Goal: Task Accomplishment & Management: Use online tool/utility

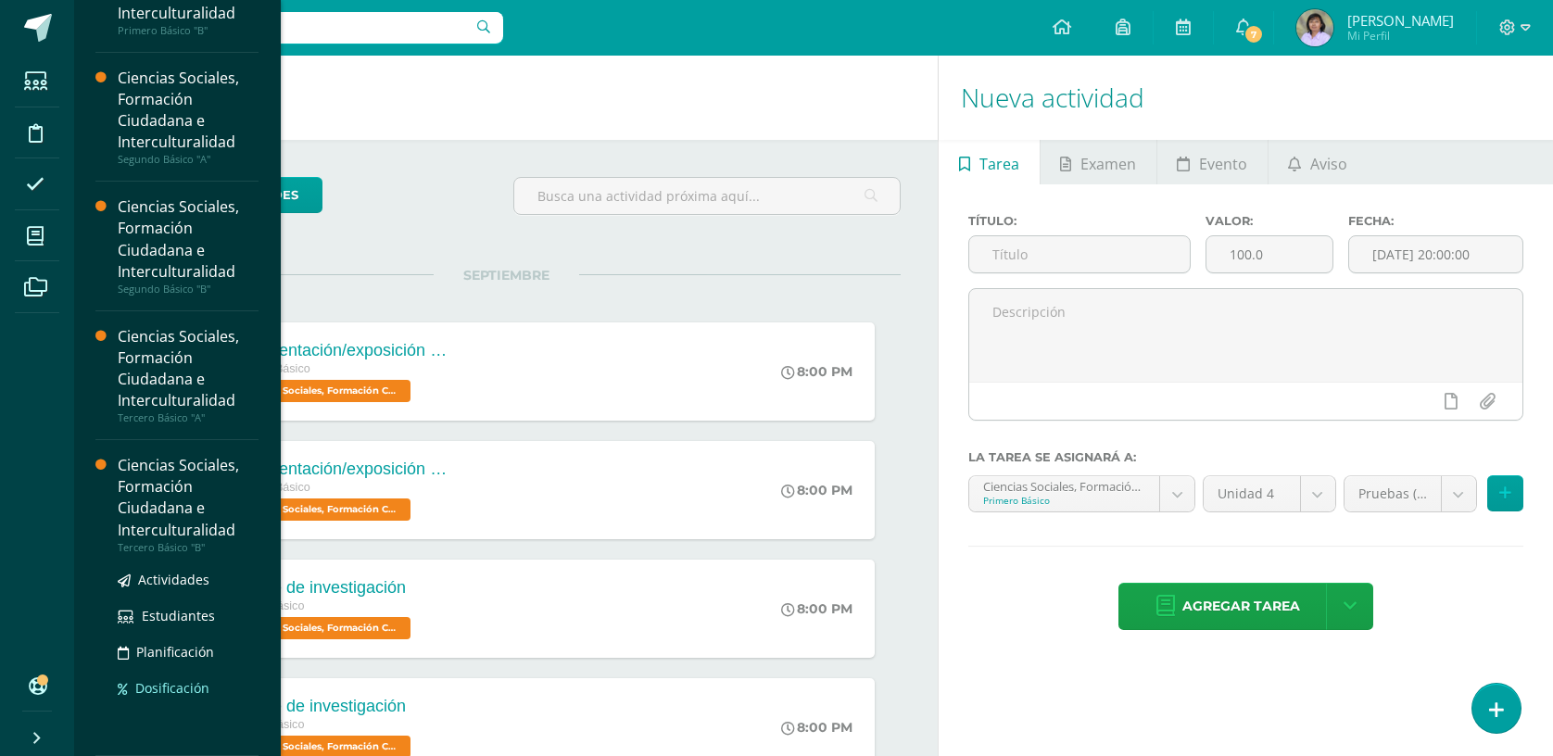
scroll to position [208, 0]
click at [174, 575] on span "Actividades" at bounding box center [173, 580] width 71 height 18
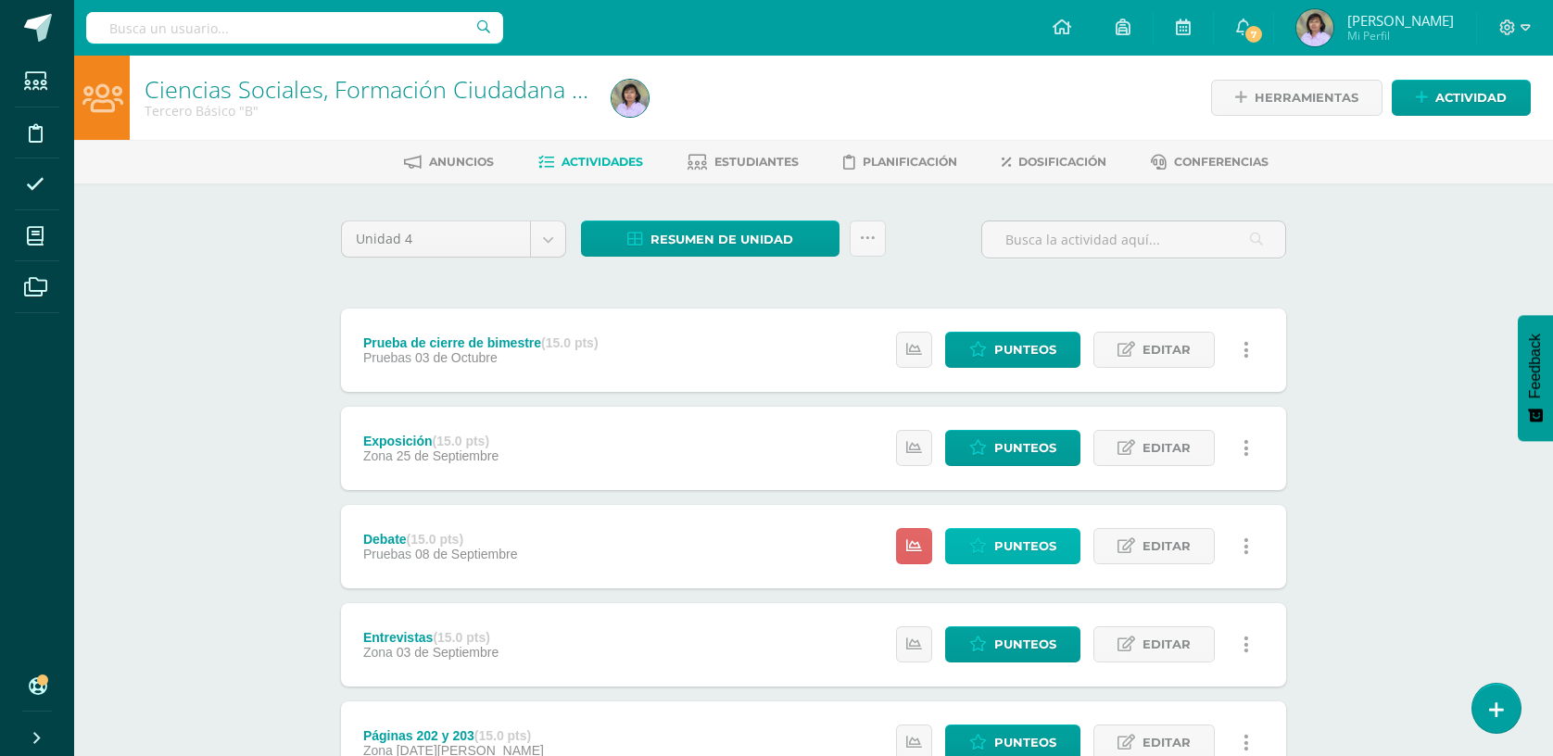
click at [1005, 542] on span "Punteos" at bounding box center [1025, 546] width 62 height 34
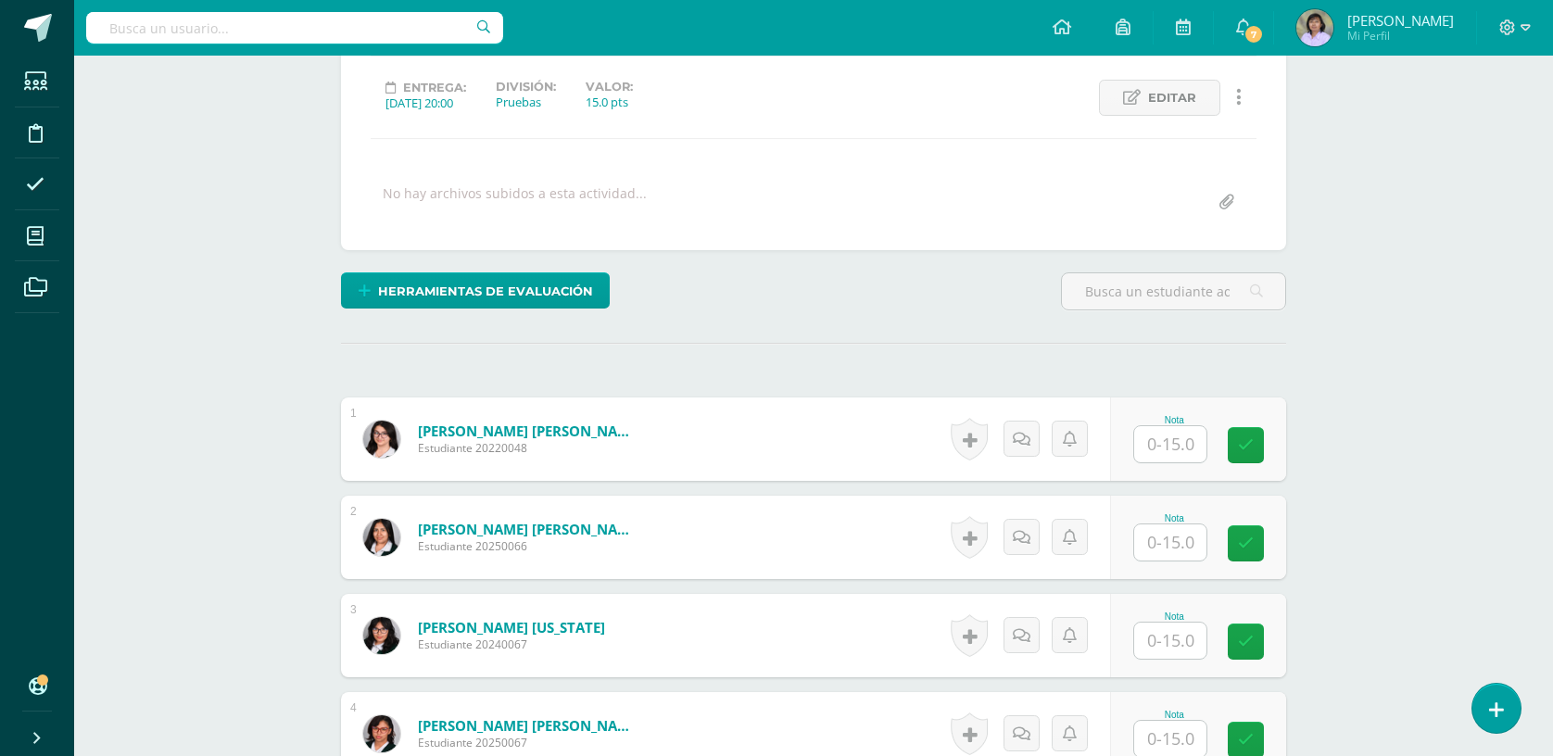
scroll to position [248, 0]
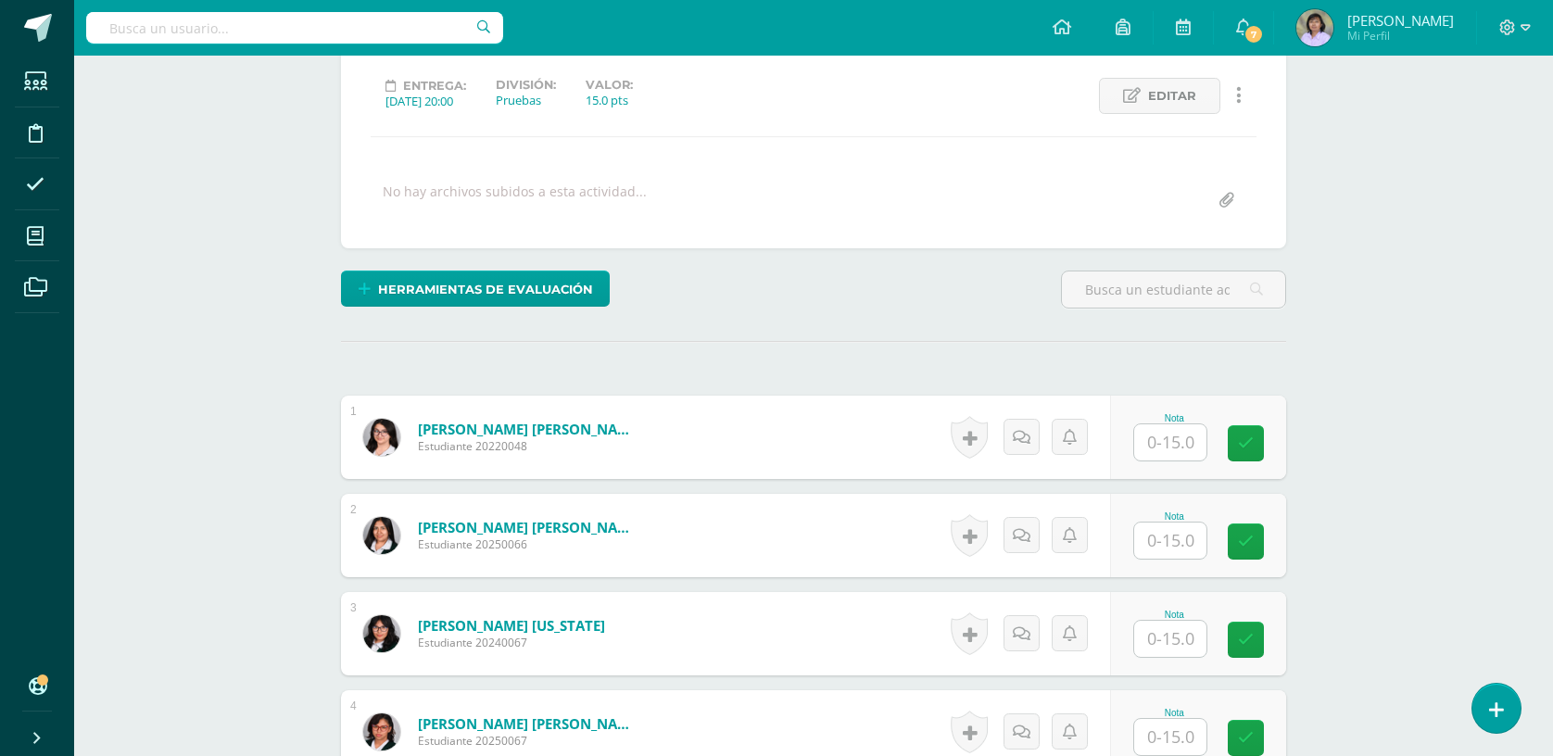
click at [1165, 441] on input "text" at bounding box center [1170, 442] width 72 height 36
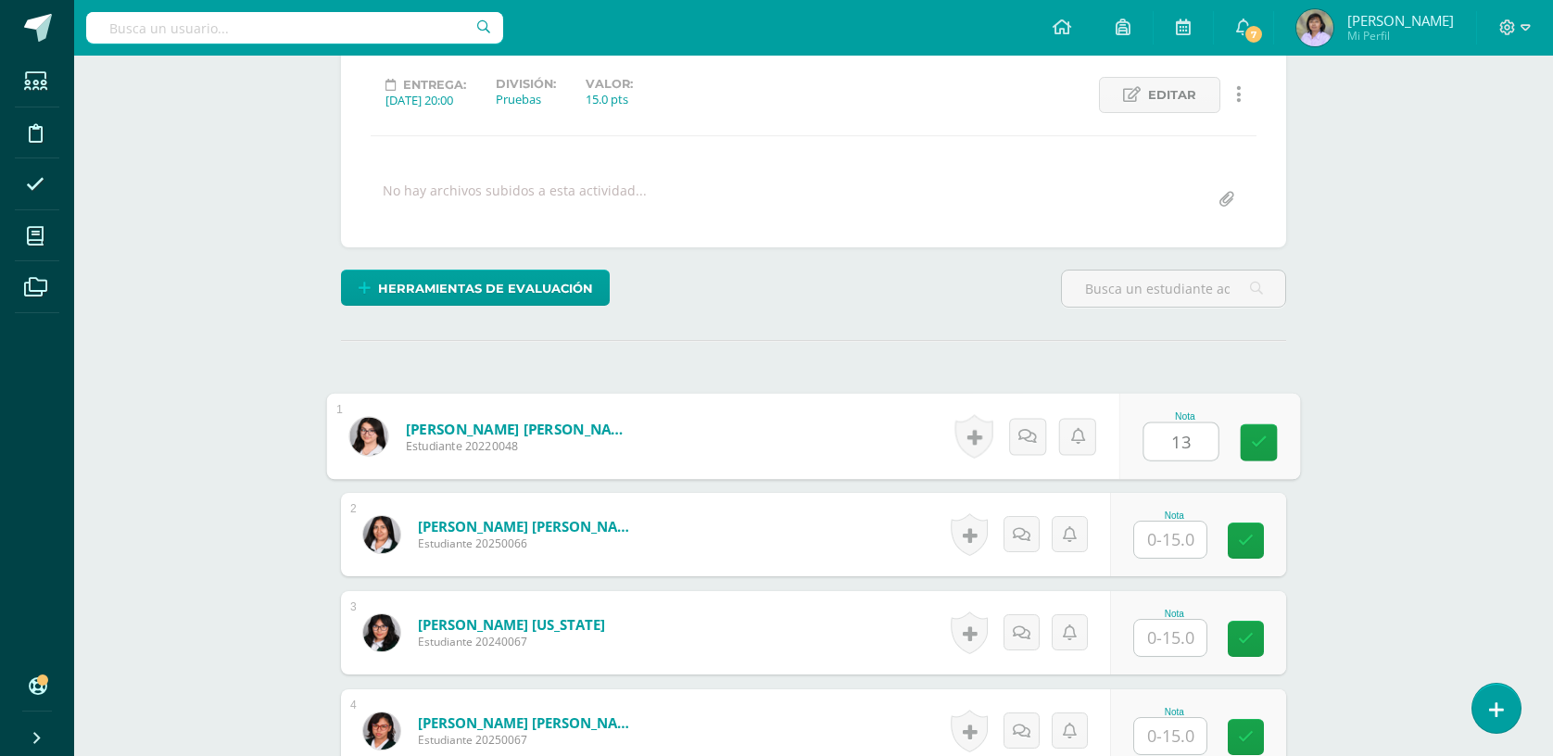
type input "13"
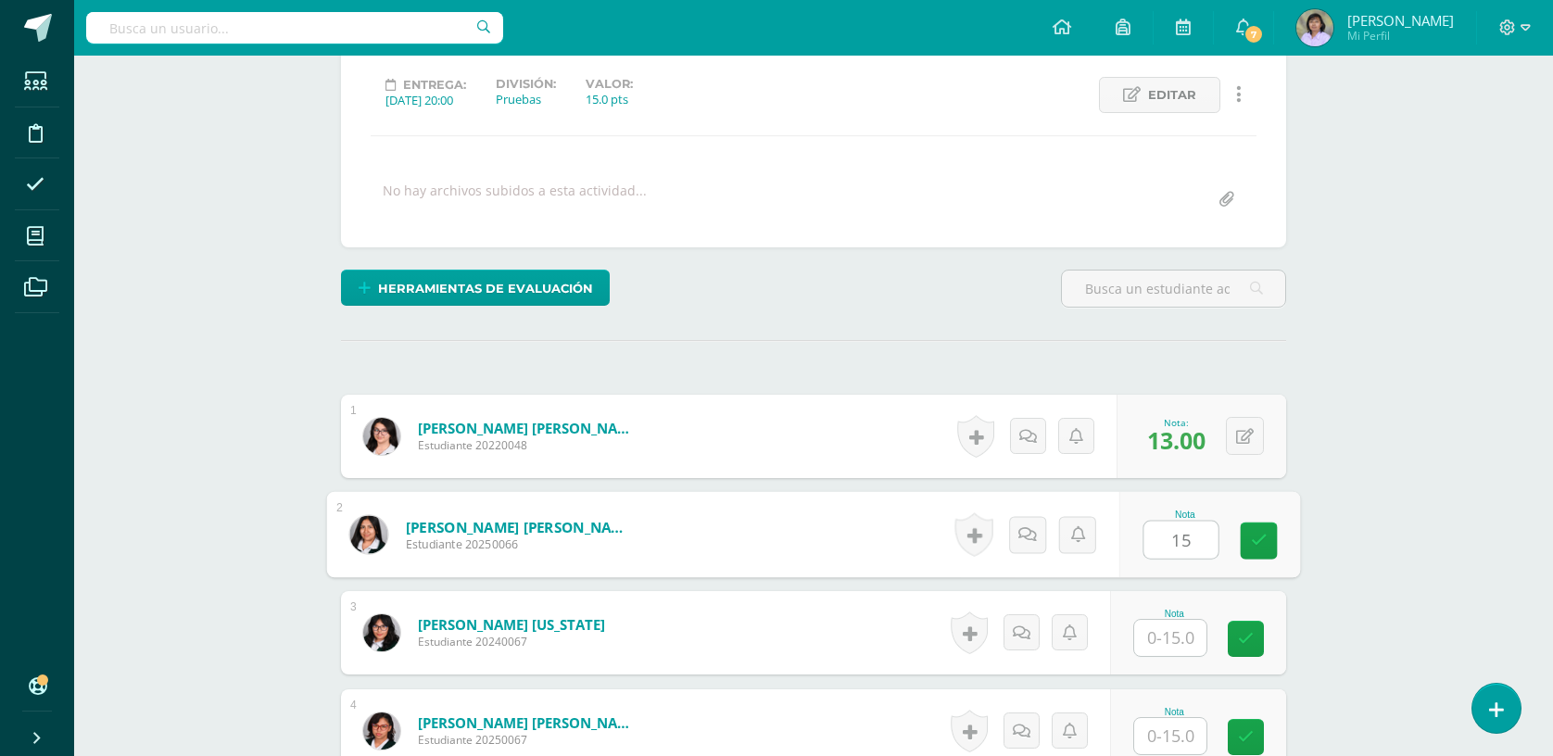
type input "15"
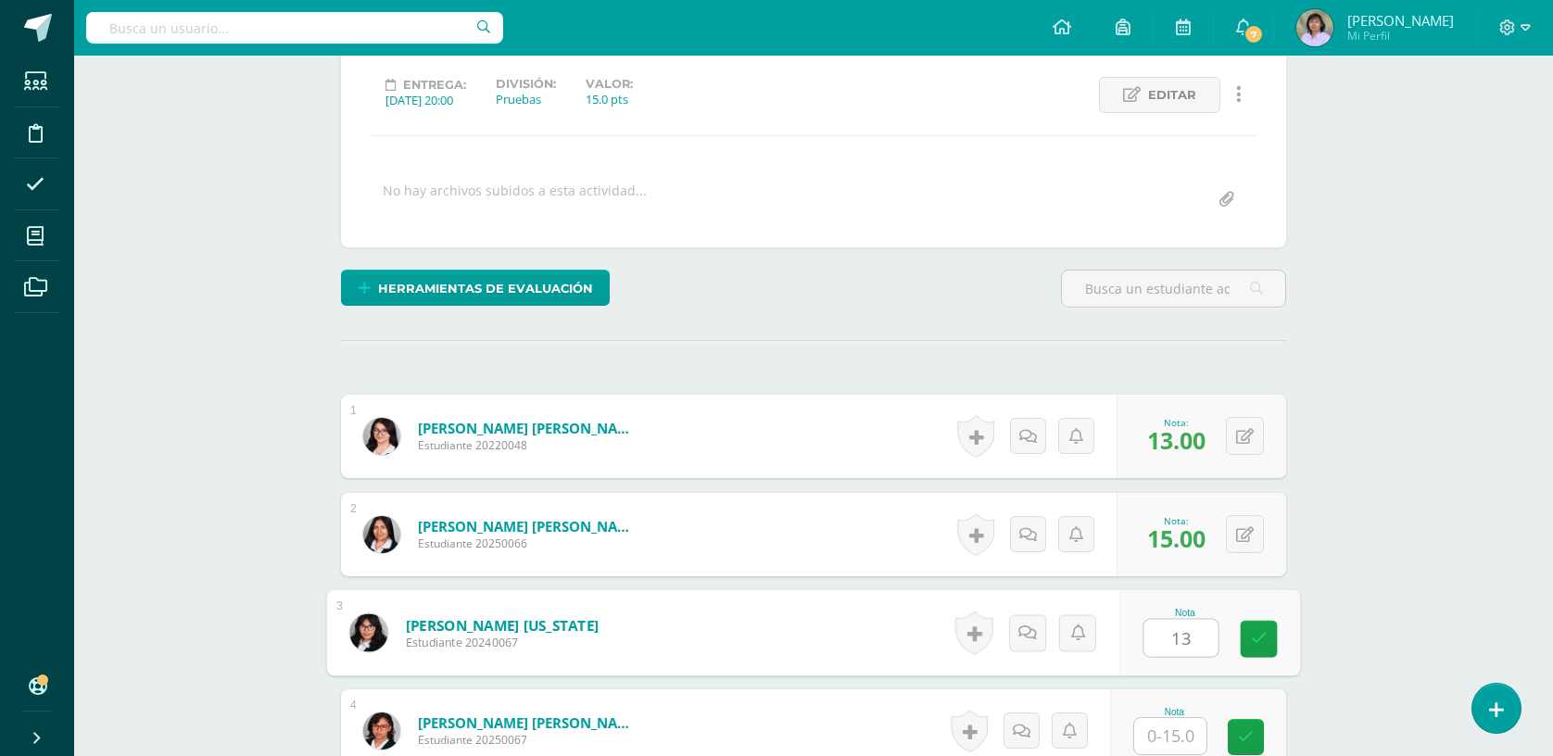
type input "13"
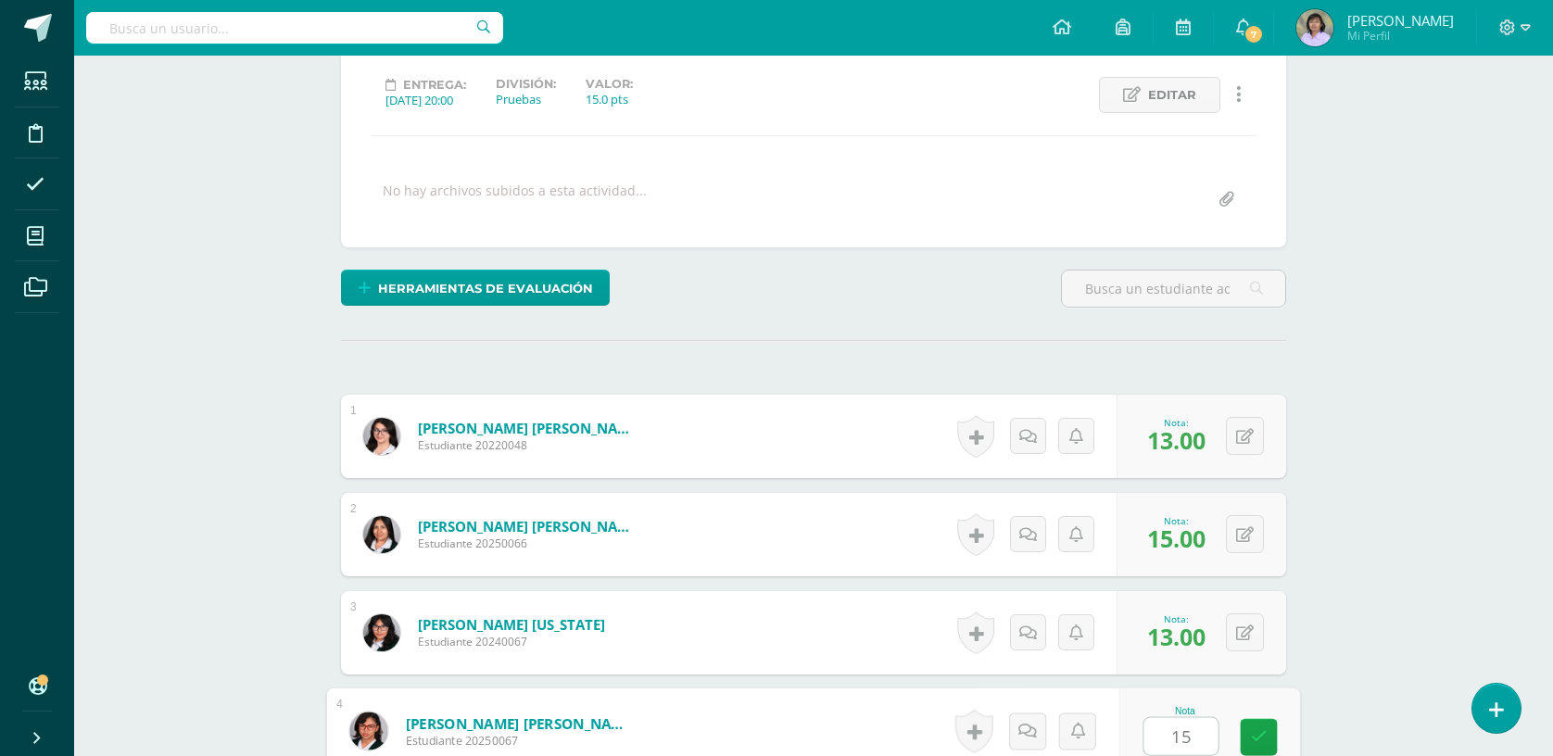
type input "15"
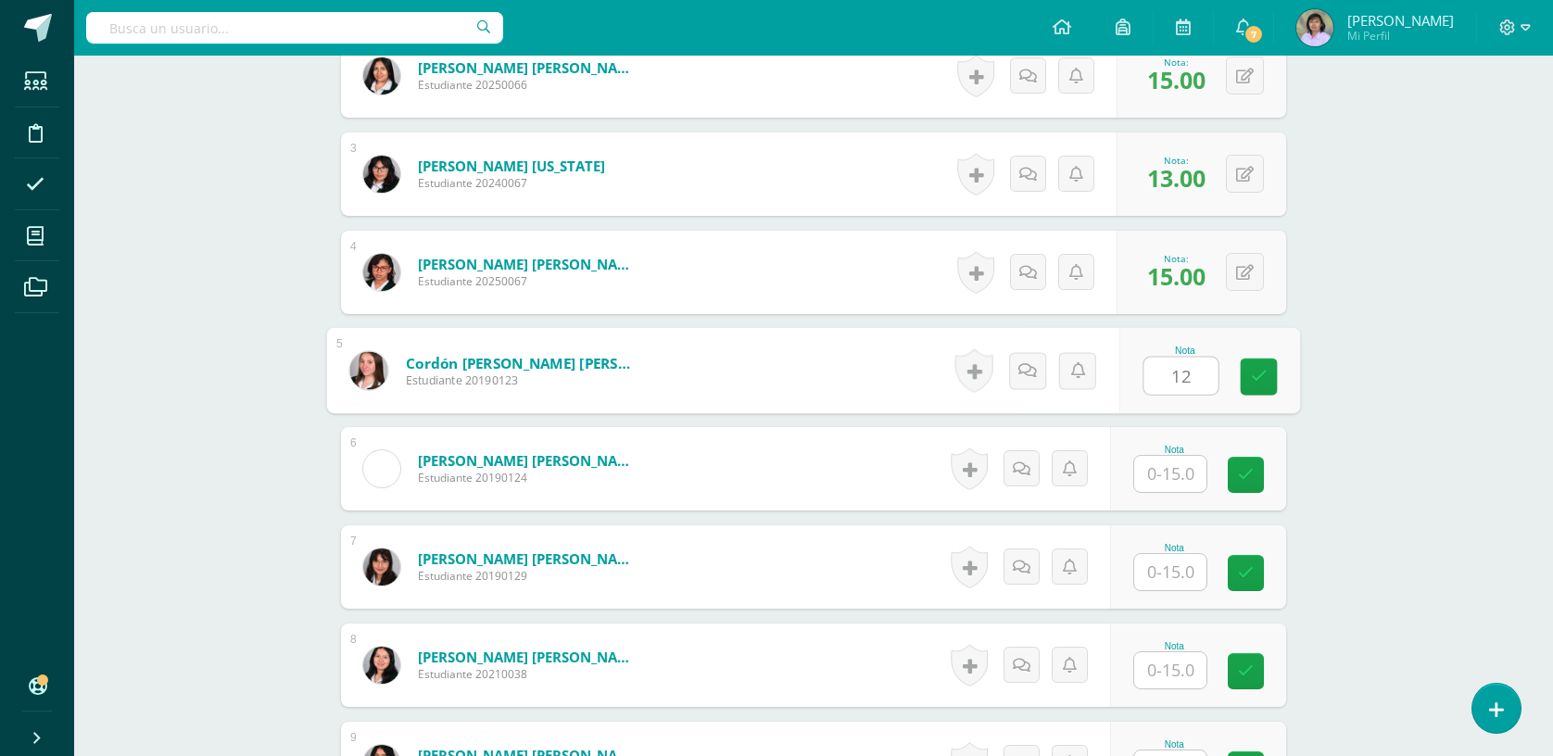
type input "12"
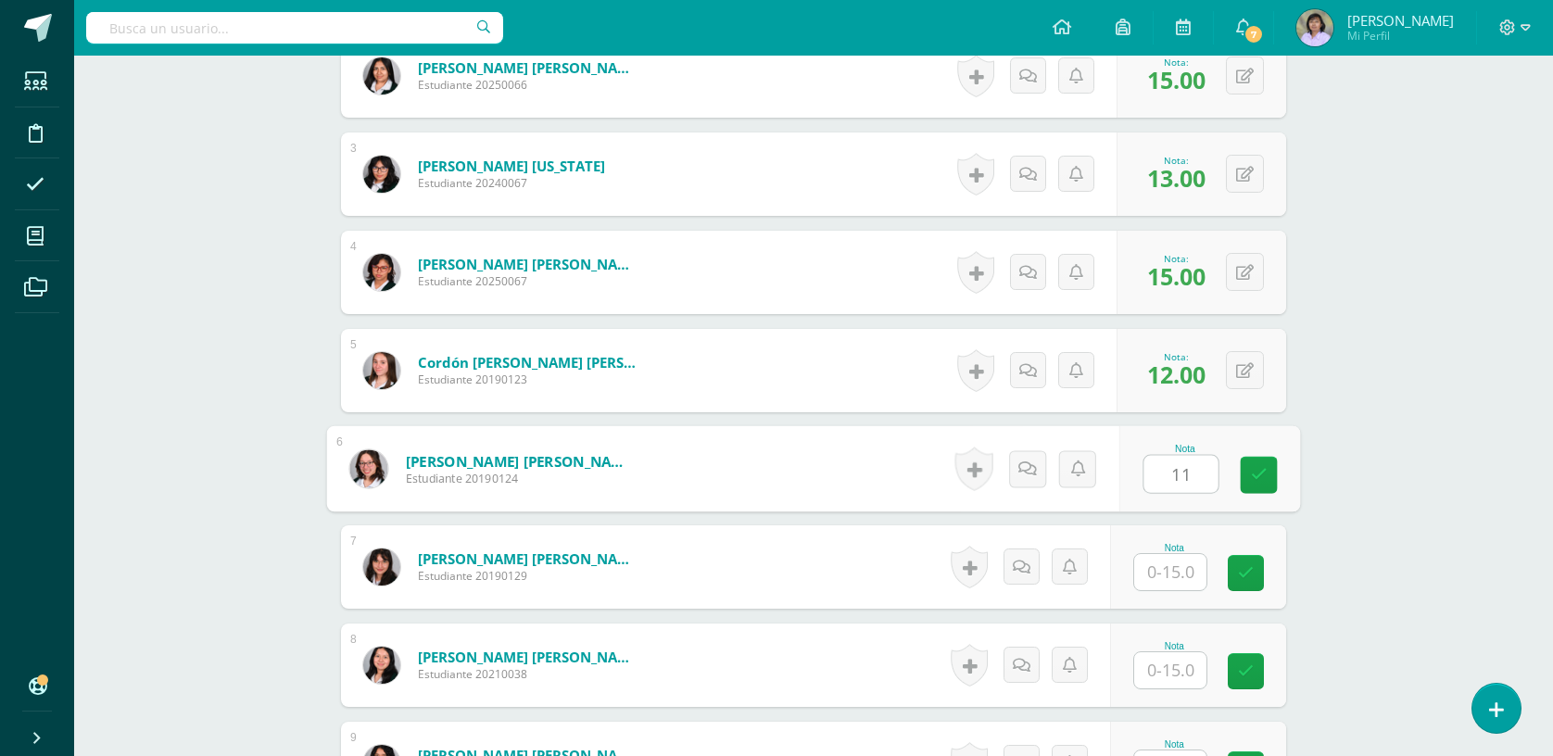
type input "11"
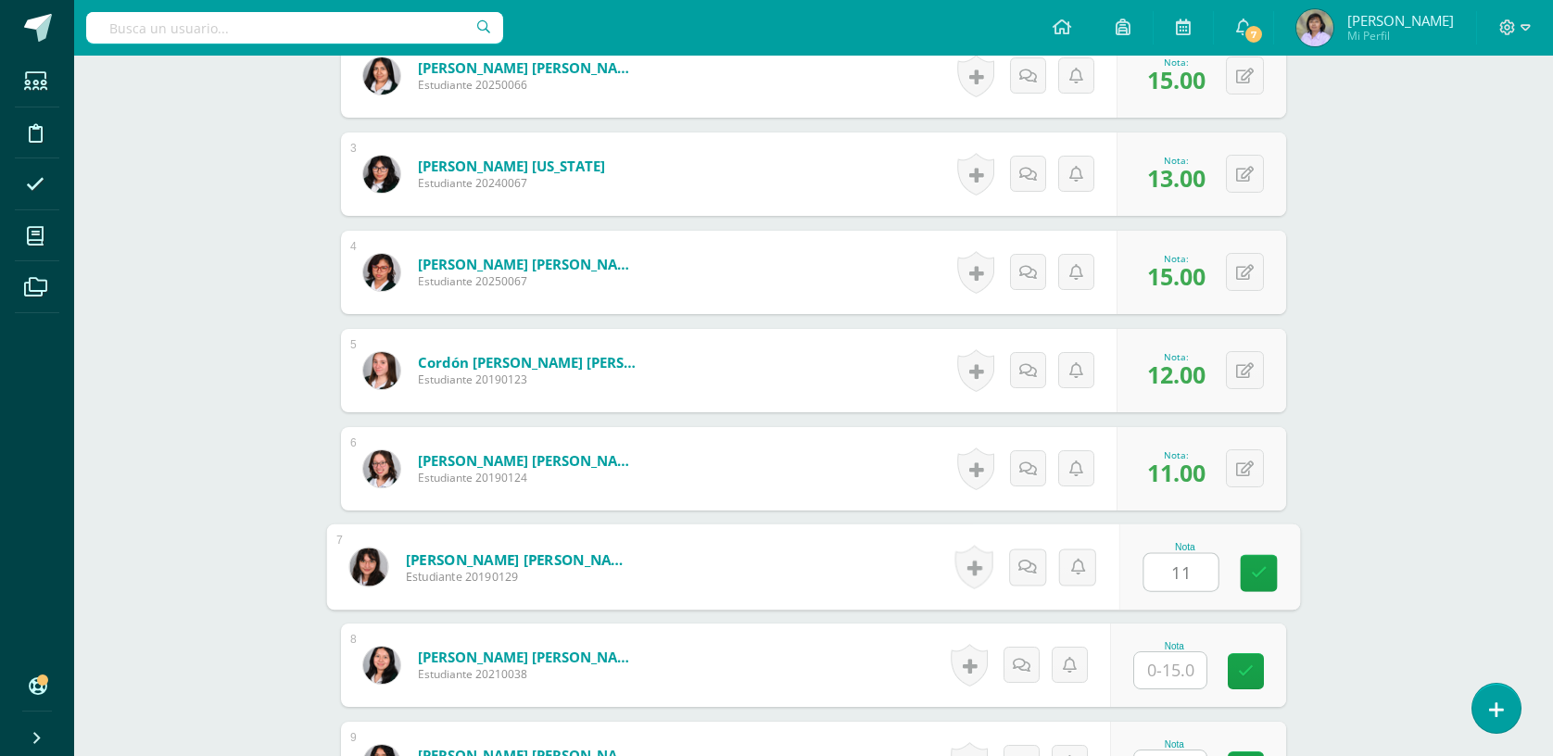
type input "11"
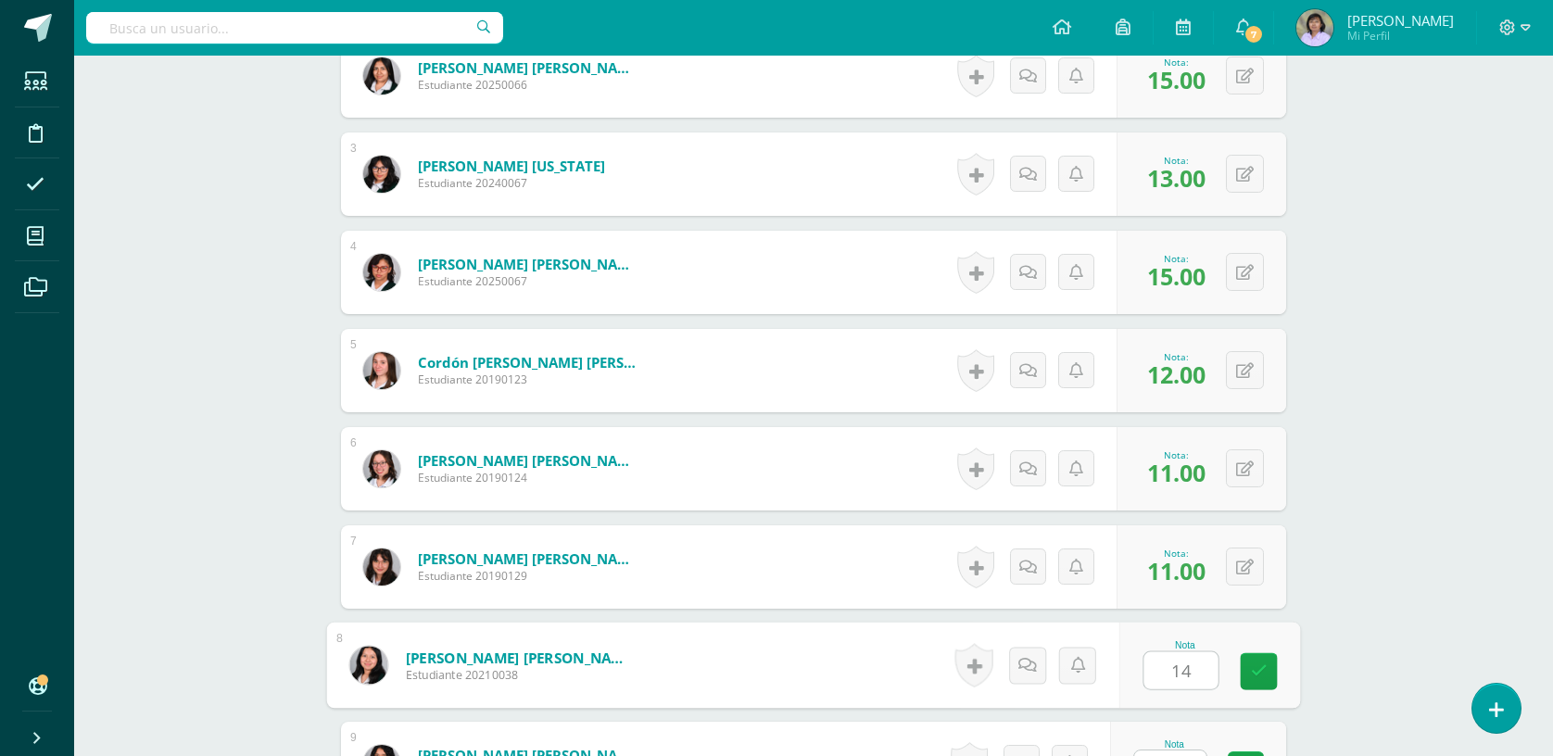
type input "14"
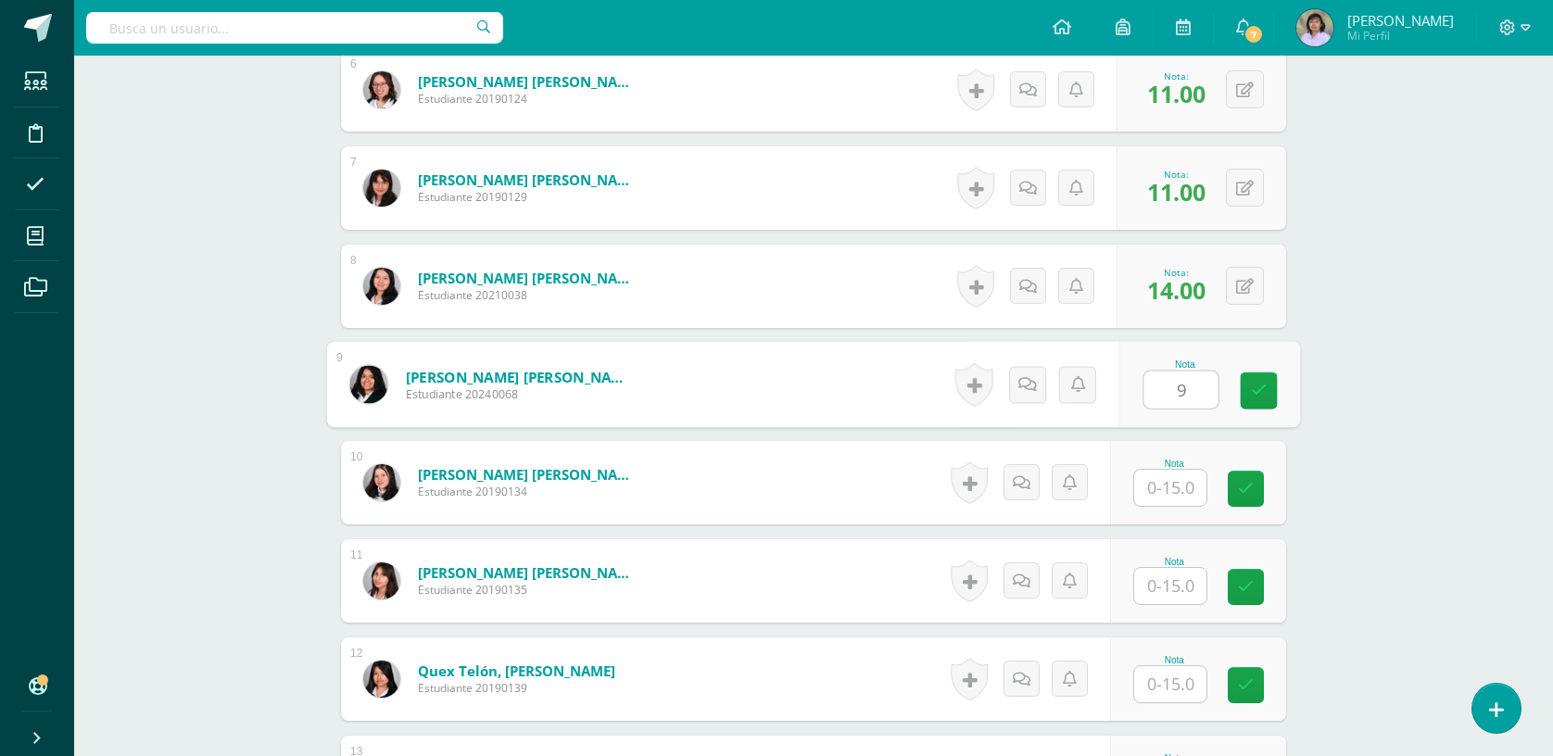
scroll to position [1110, 0]
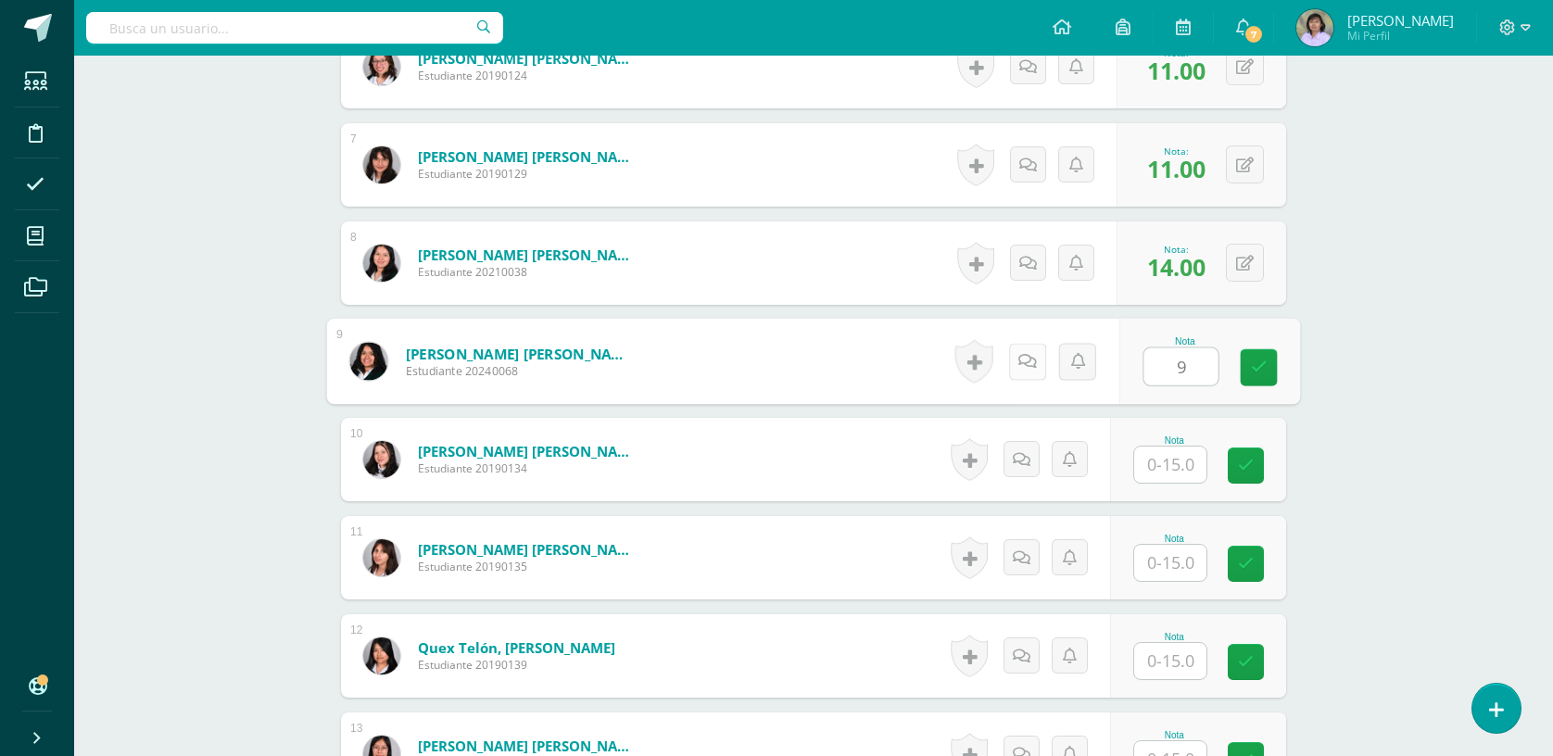
type input "9"
click at [1014, 356] on link at bounding box center [1027, 361] width 37 height 37
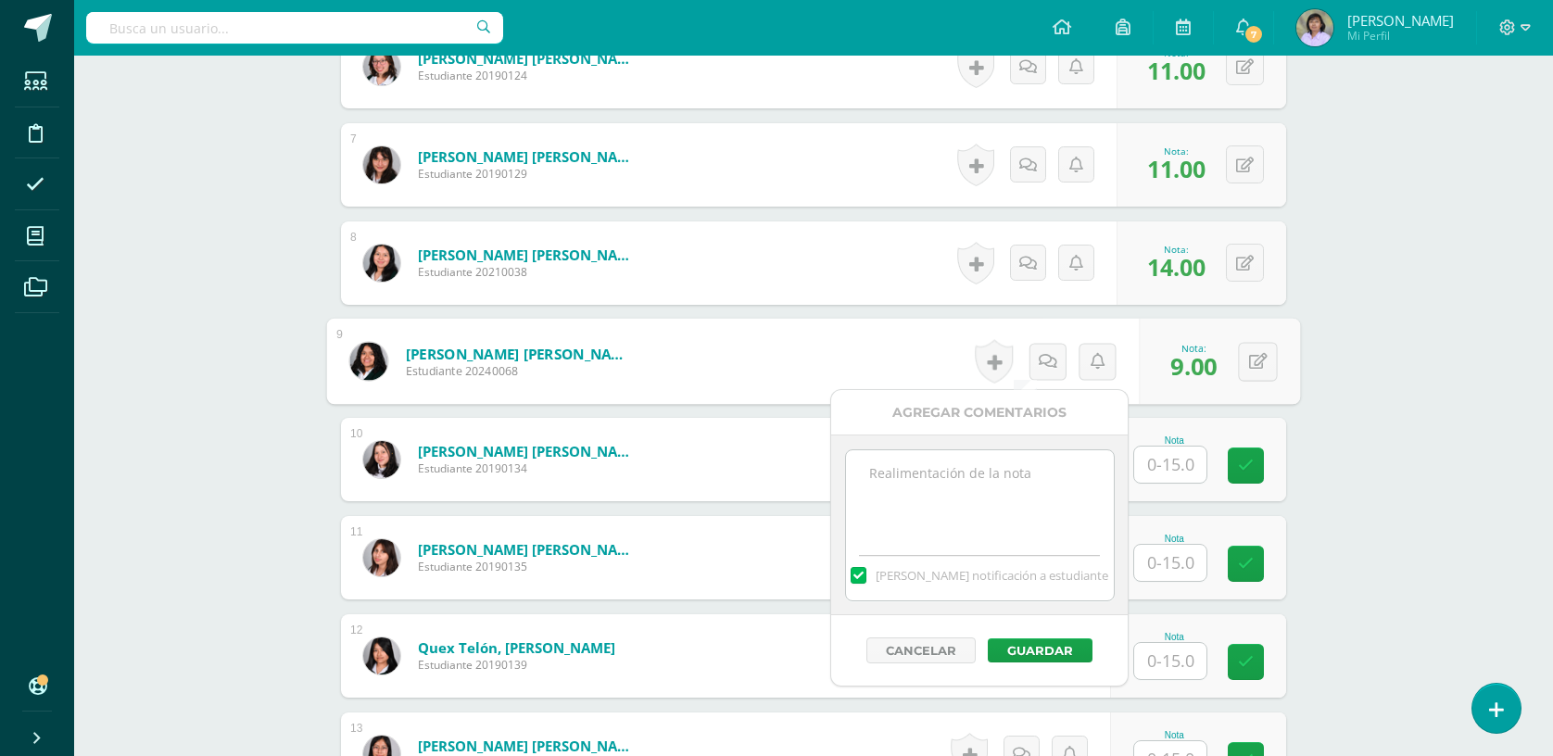
click at [1019, 487] on textarea at bounding box center [980, 496] width 268 height 93
type textarea "-"
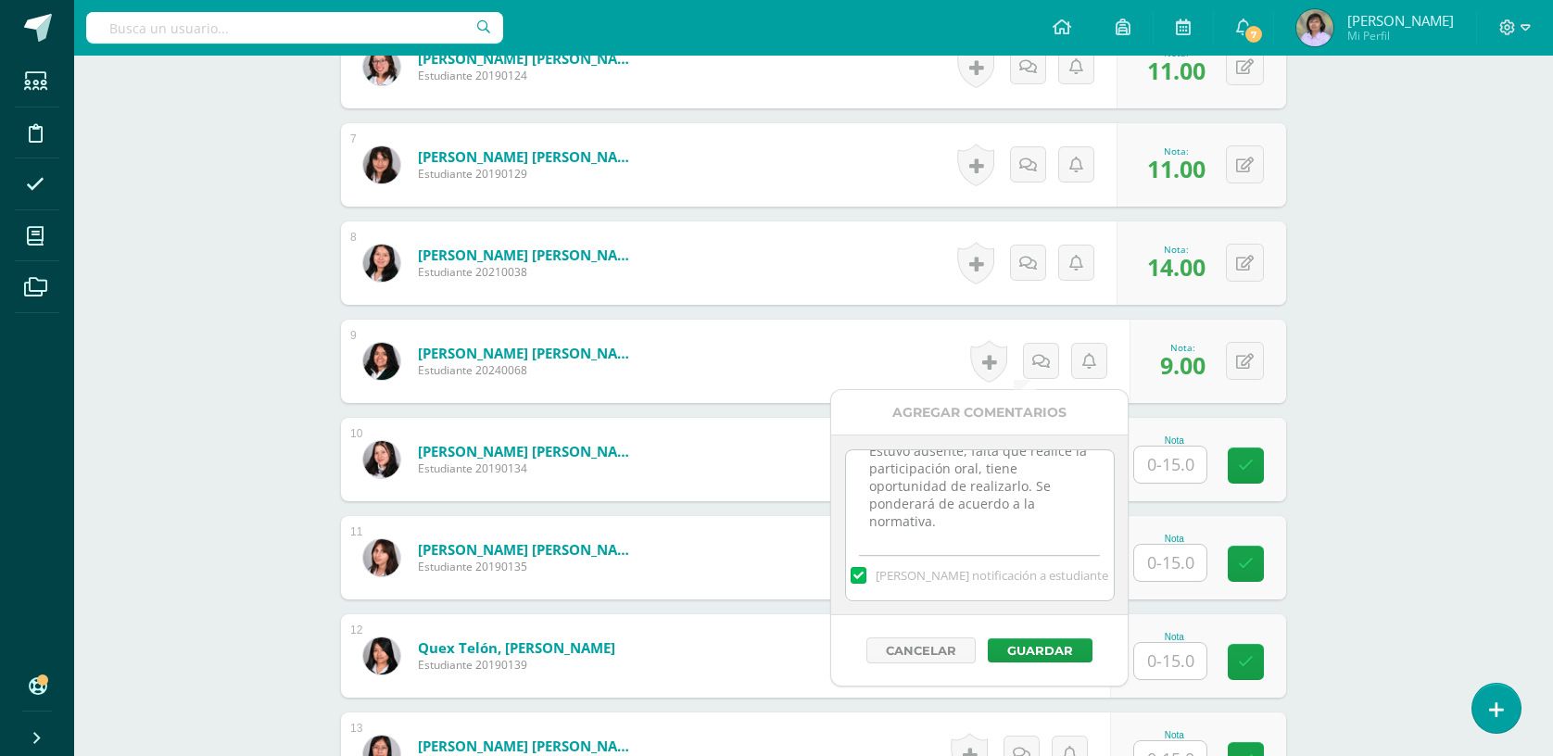
drag, startPoint x: 864, startPoint y: 458, endPoint x: 939, endPoint y: 534, distance: 106.8
click at [939, 534] on textarea "Estuvo ausente, falta que realice la participación oral, tiene oportunidad de r…" at bounding box center [980, 496] width 268 height 93
type textarea "Estuvo ausente, falta que realice la participación oral, tiene oportunidad de r…"
click at [1039, 657] on button "Guardar" at bounding box center [1040, 650] width 105 height 24
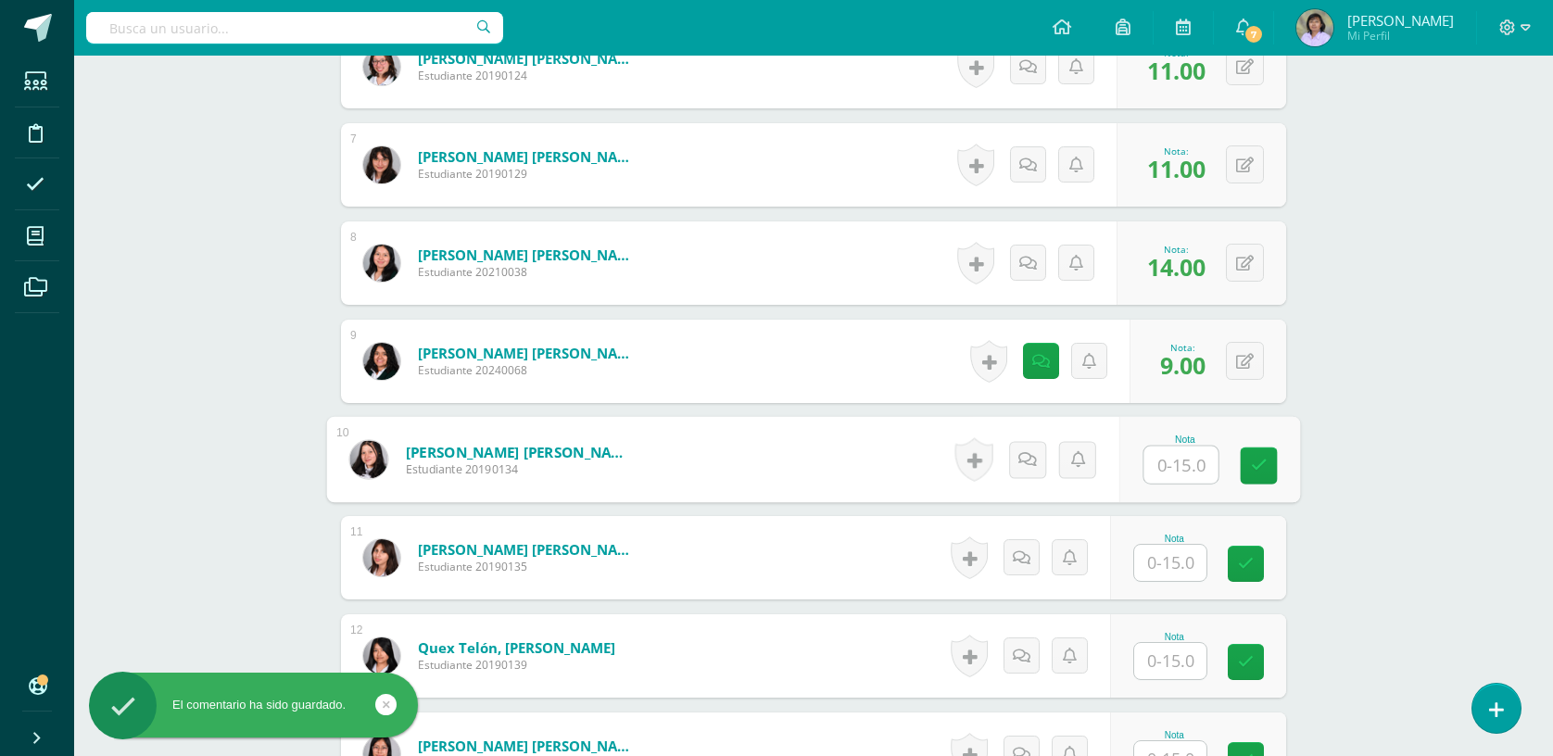
click at [1173, 464] on input "text" at bounding box center [1181, 465] width 74 height 37
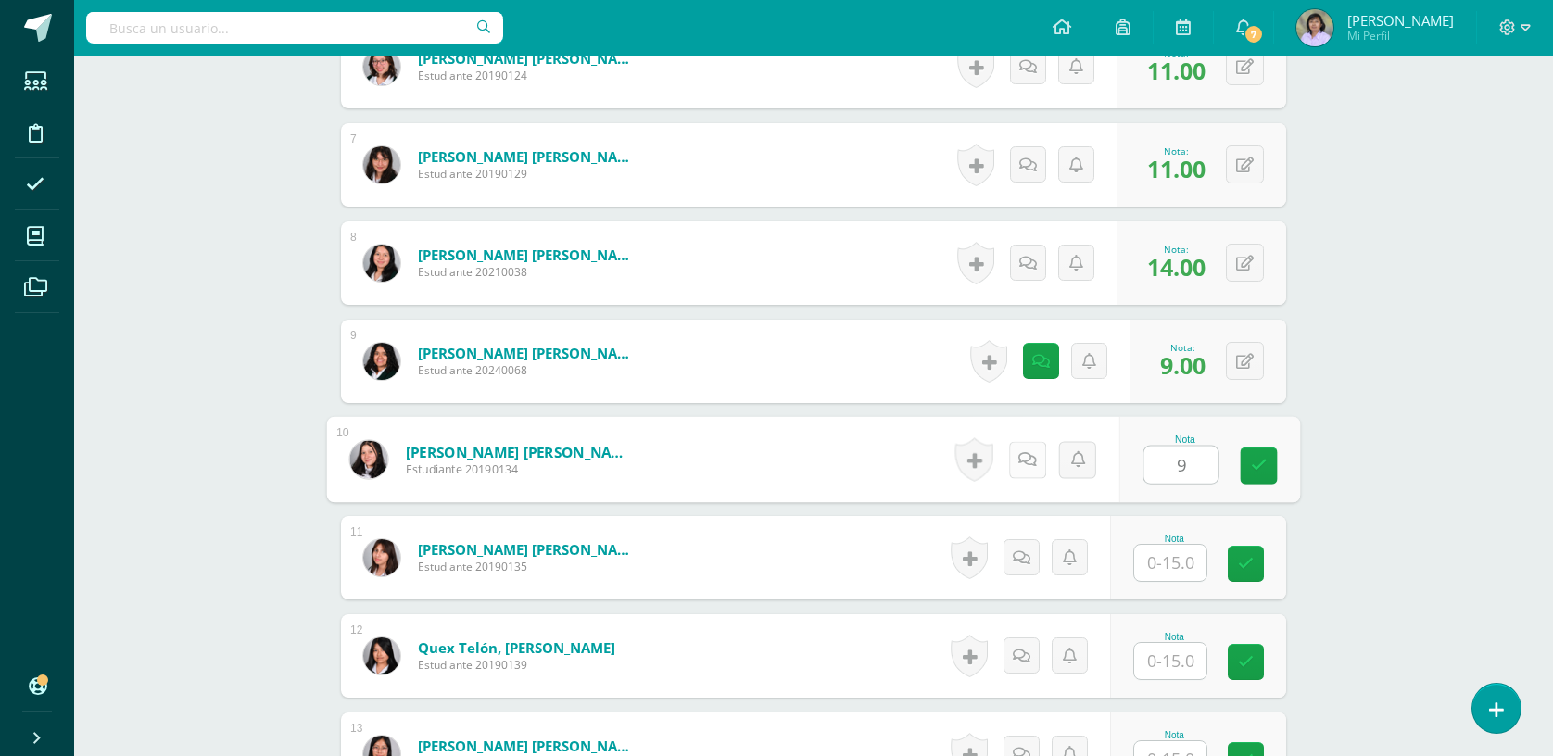
type input "9"
click at [1023, 451] on icon at bounding box center [1027, 459] width 19 height 16
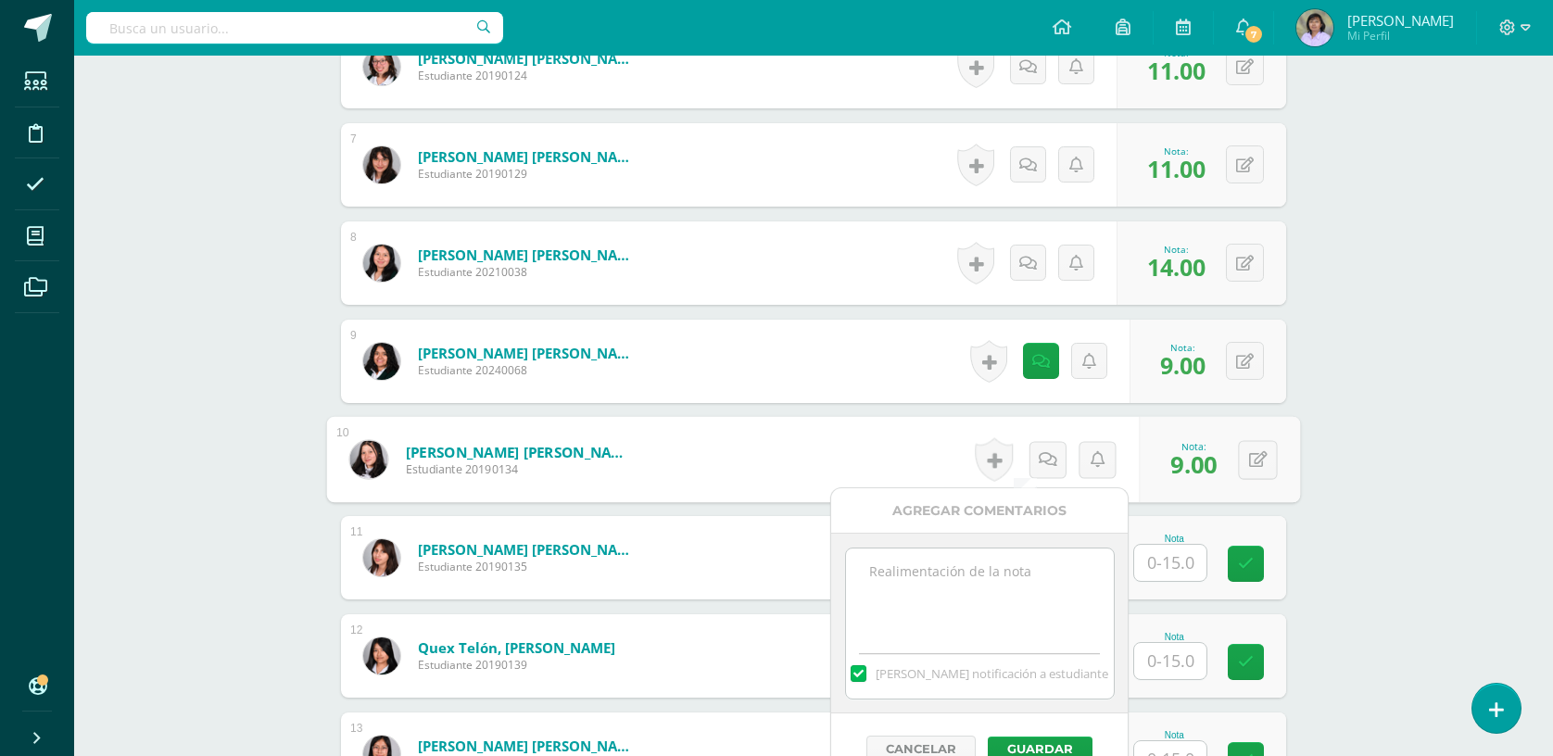
click at [988, 561] on textarea at bounding box center [980, 595] width 268 height 93
paste textarea "Estuvo ausente, falta que realice la participación oral, tiene oportunidad de r…"
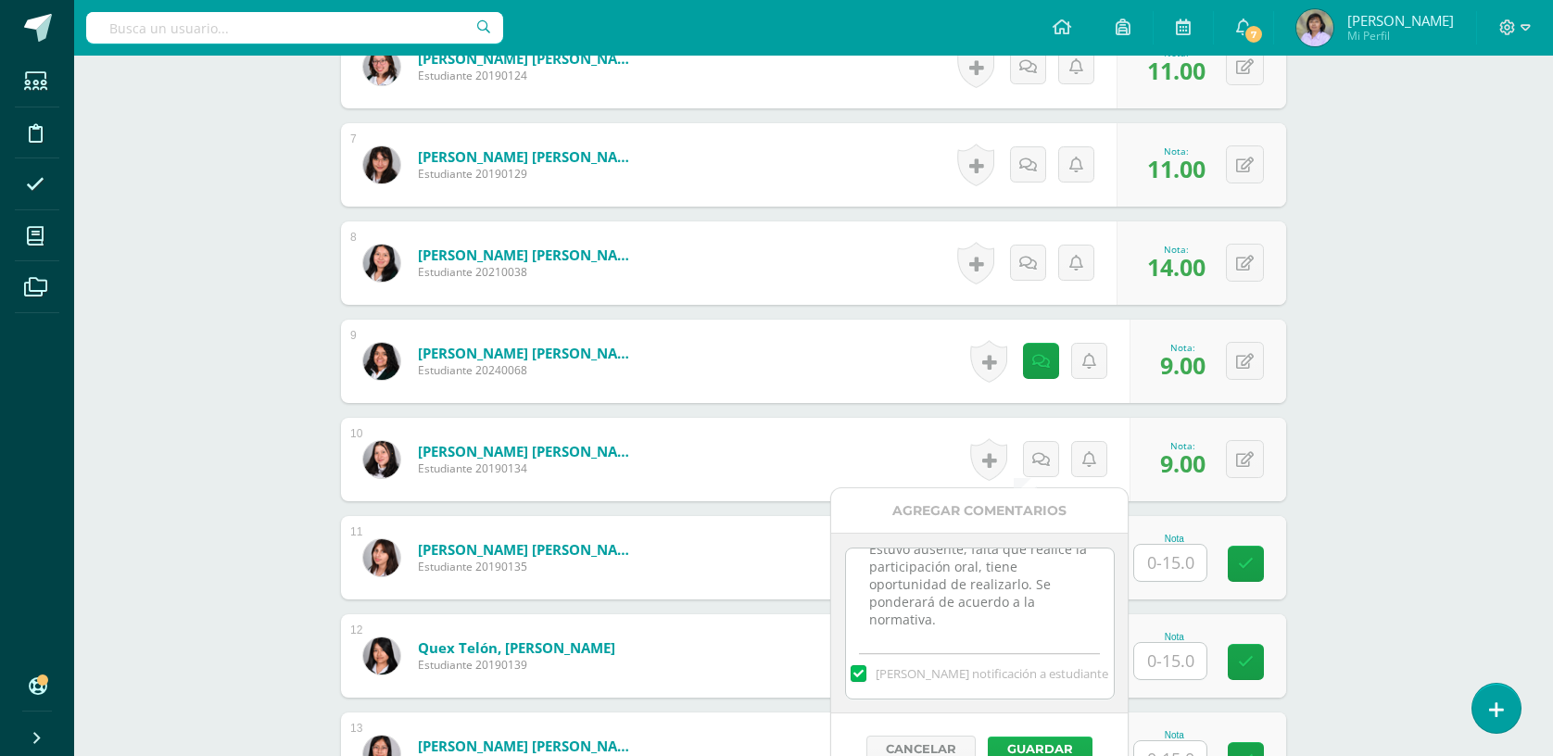
type textarea "Estuvo ausente, falta que realice la participación oral, tiene oportunidad de r…"
click at [1024, 742] on button "Guardar" at bounding box center [1040, 749] width 105 height 24
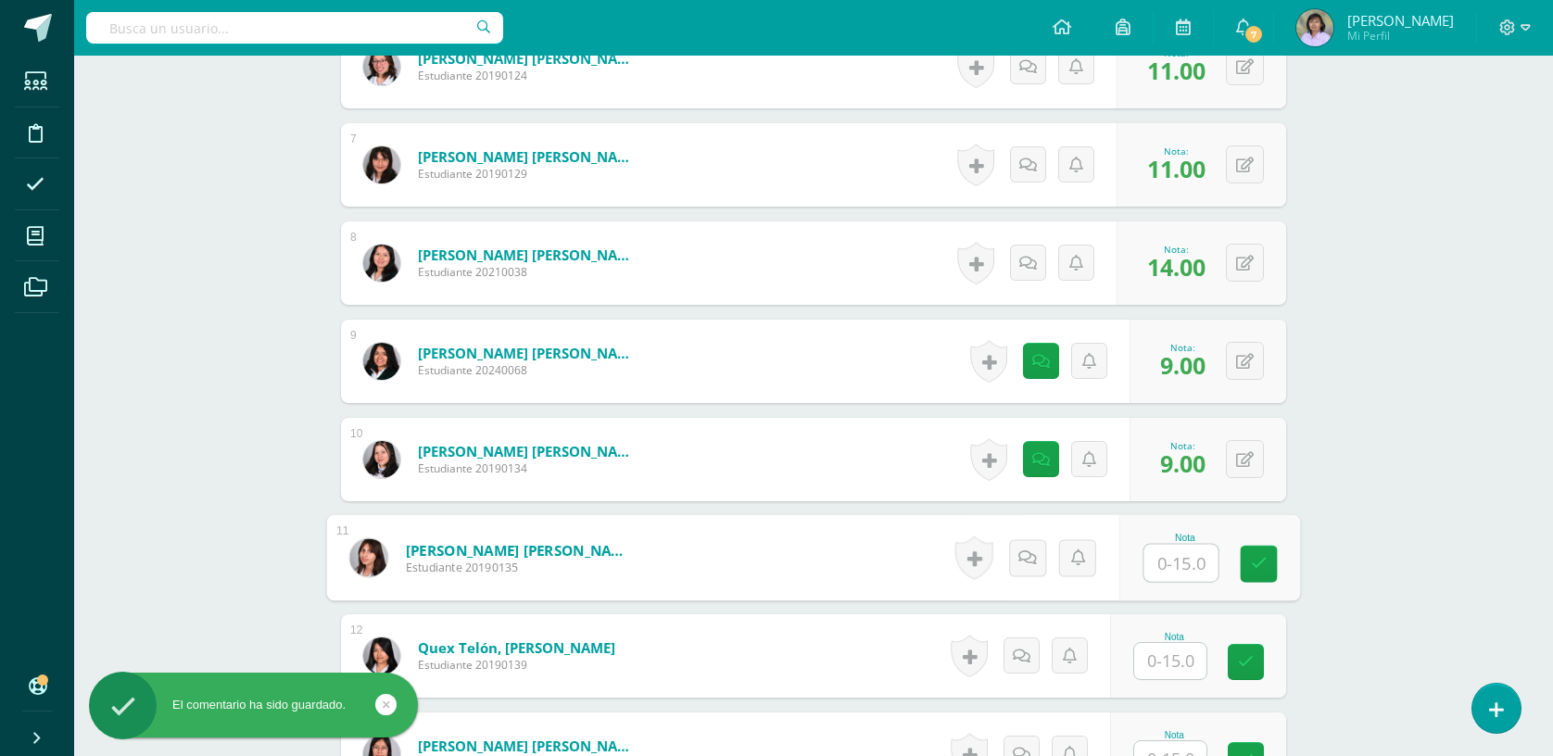
click at [1168, 562] on input "text" at bounding box center [1181, 563] width 74 height 37
click at [1243, 452] on button at bounding box center [1245, 459] width 38 height 38
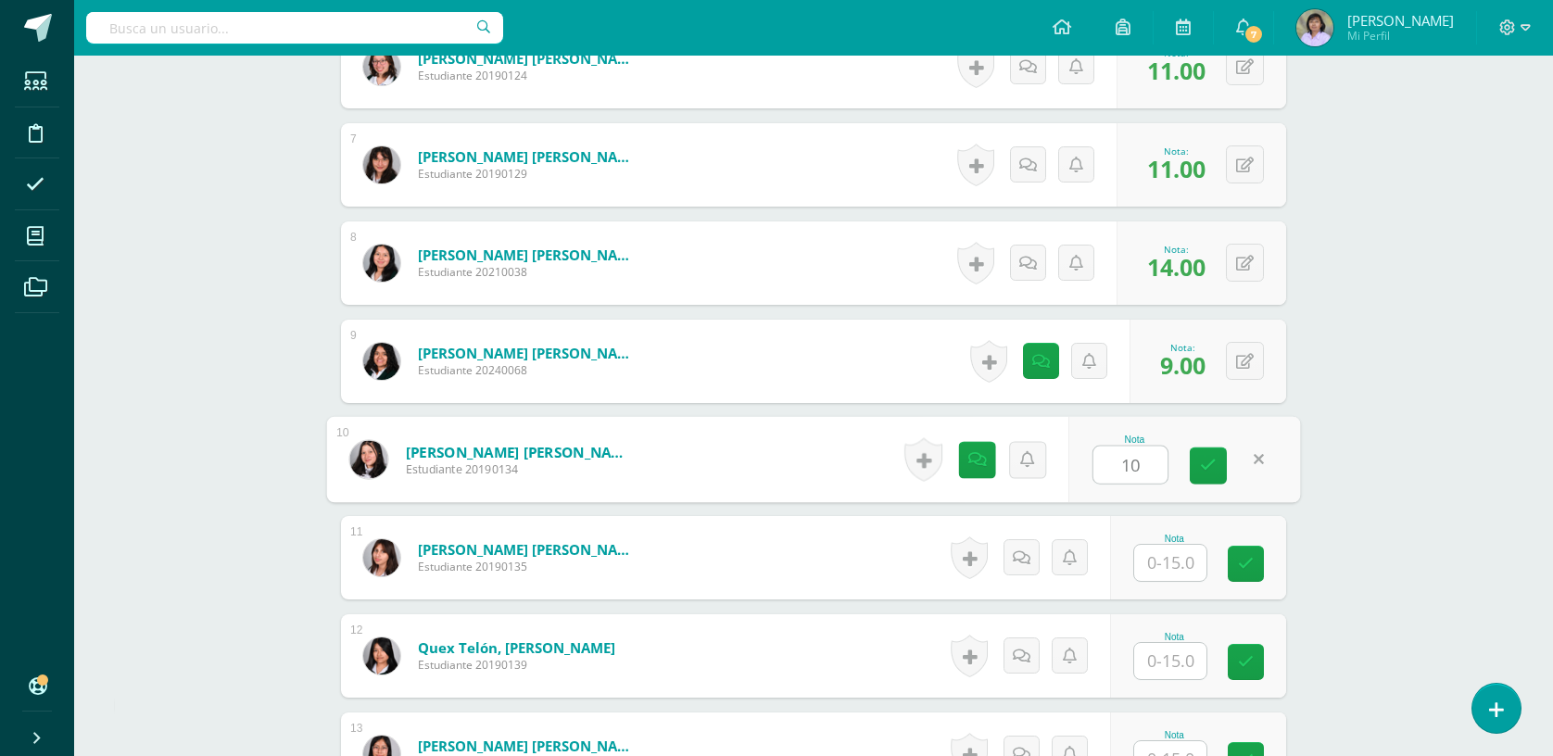
type input "10"
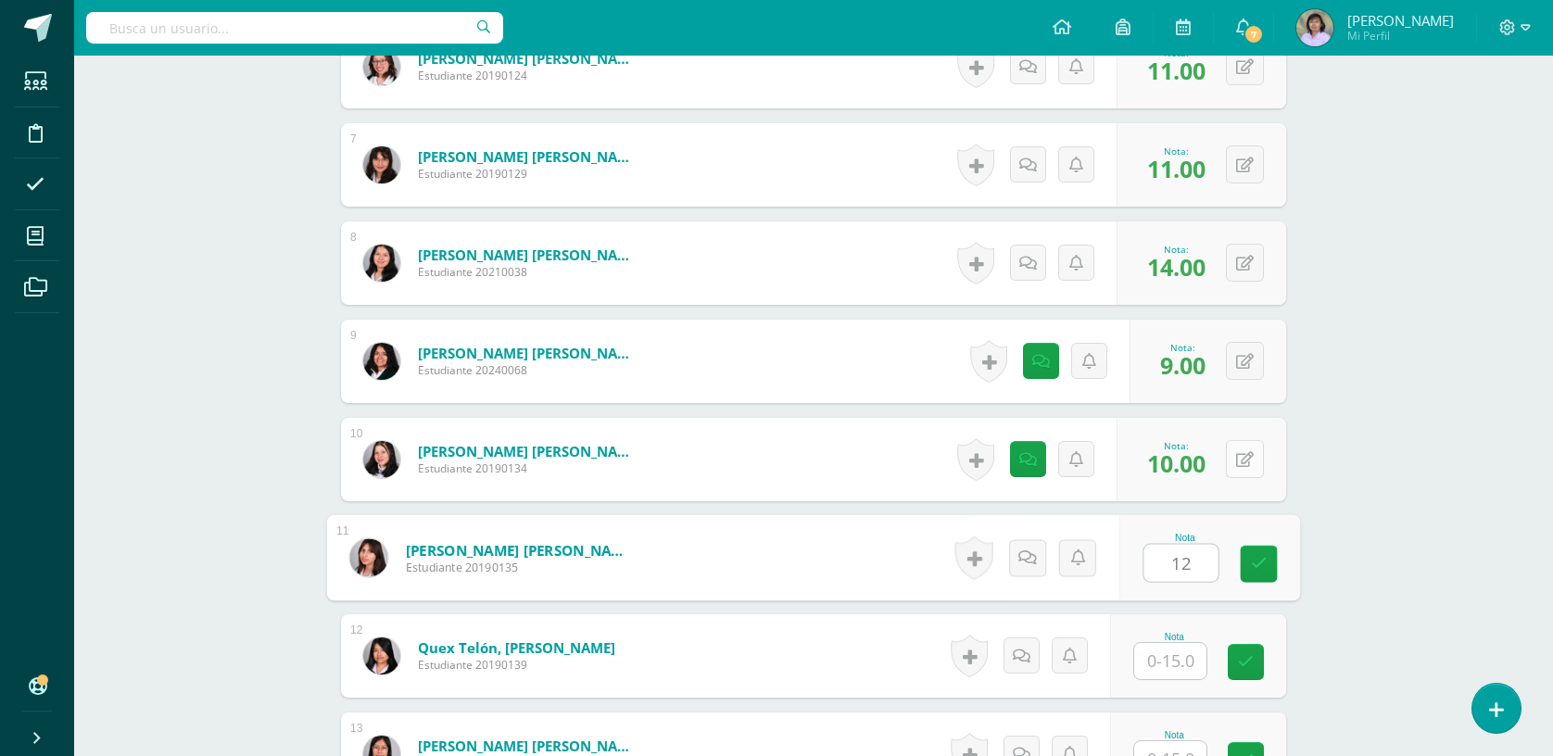
type input "12"
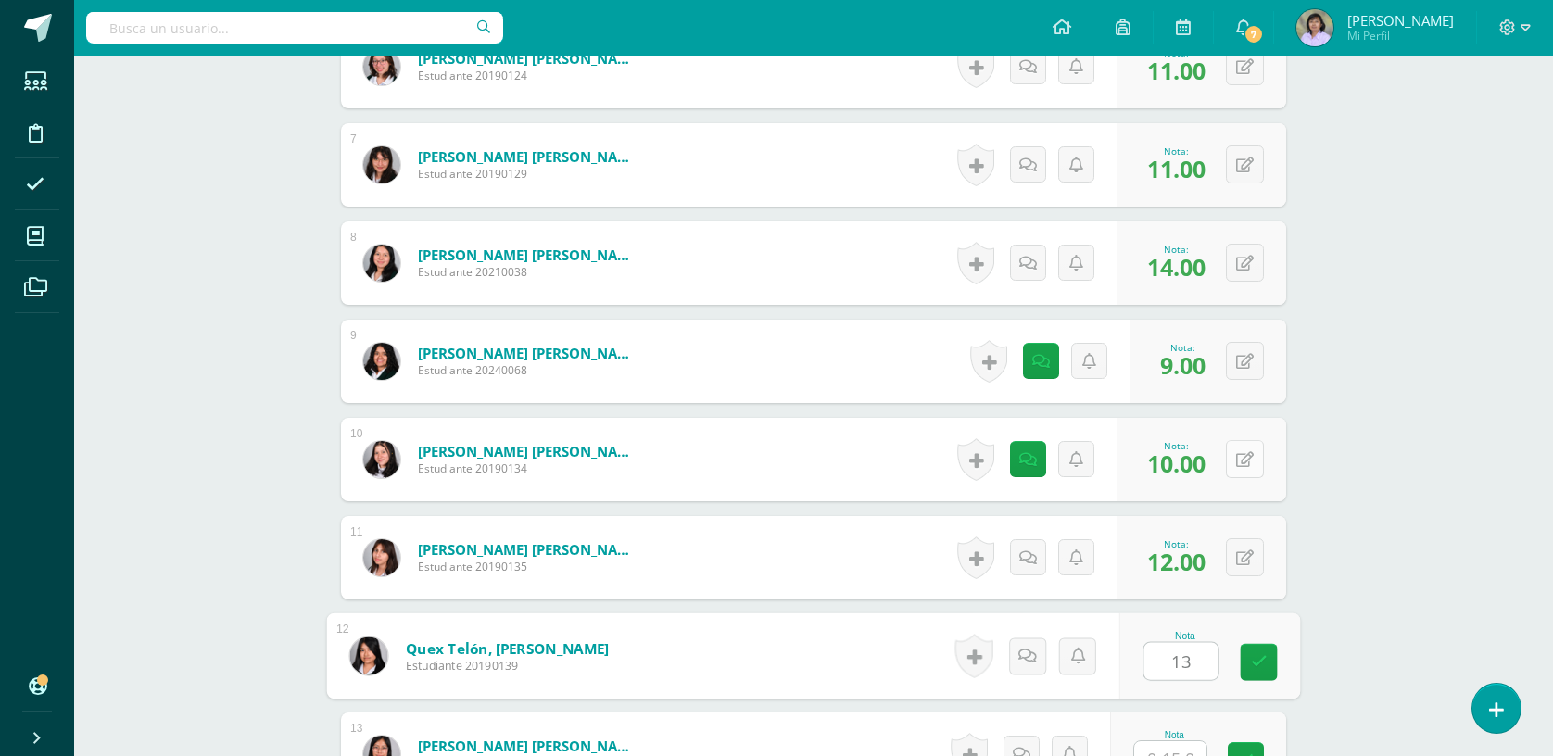
type input "13"
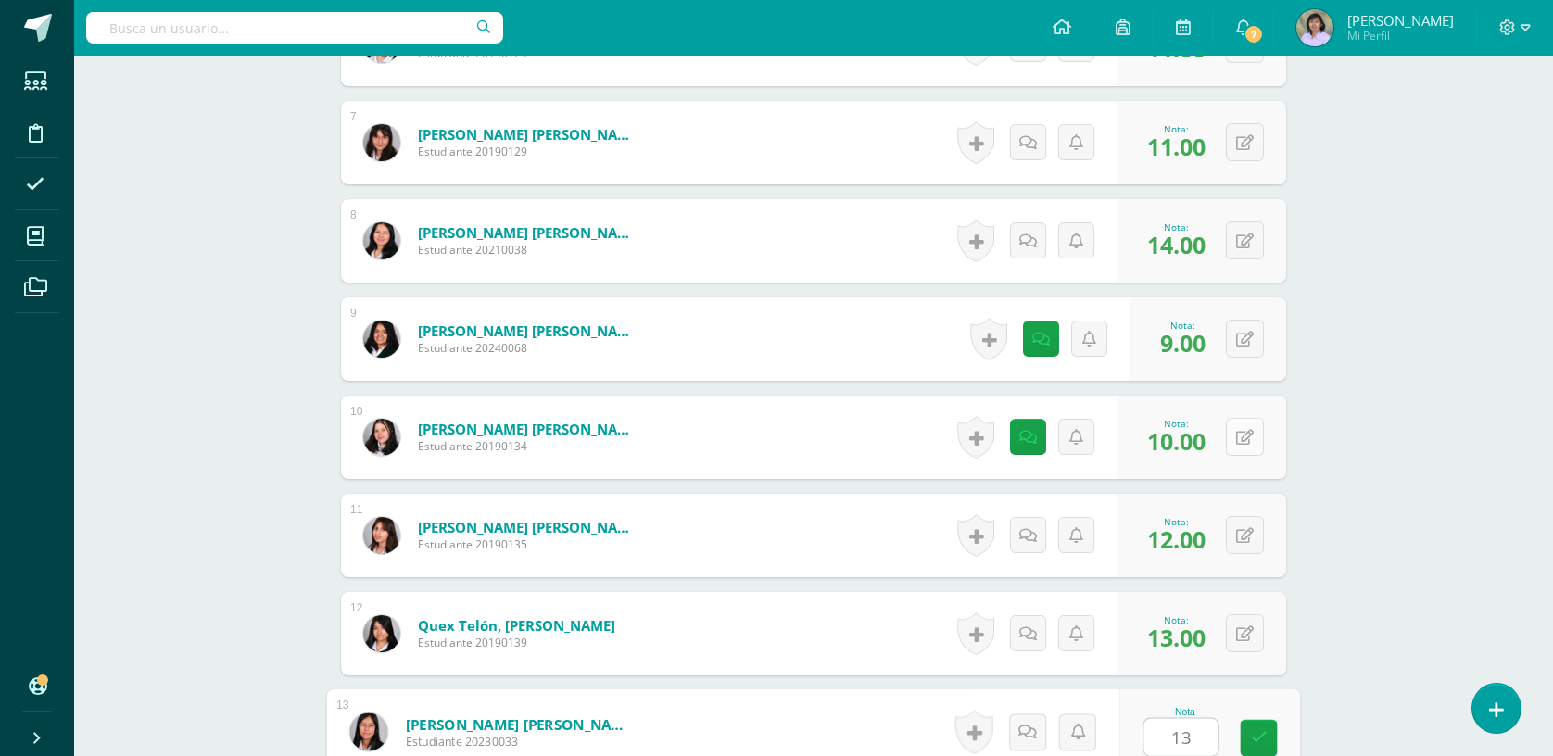
type input "13"
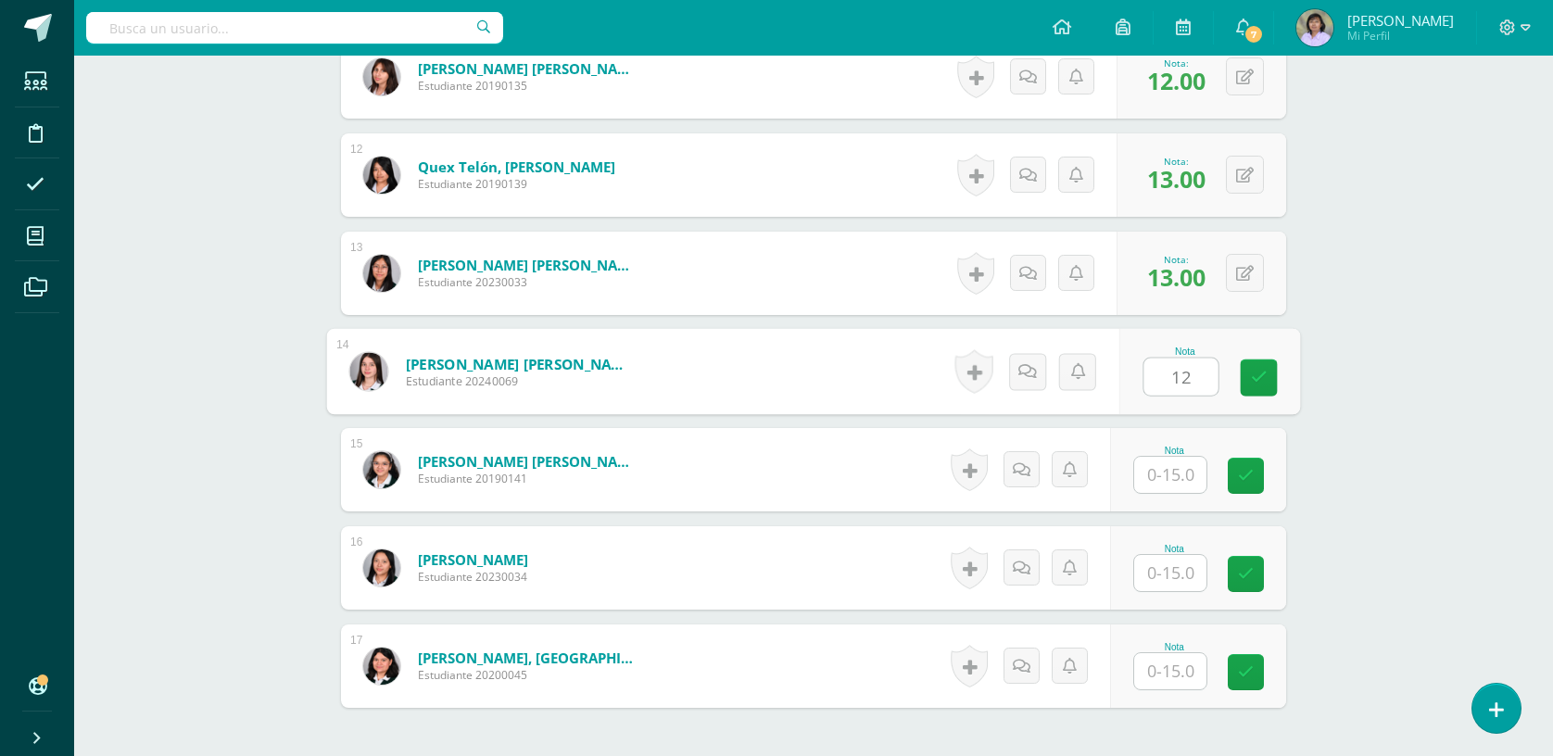
type input "12"
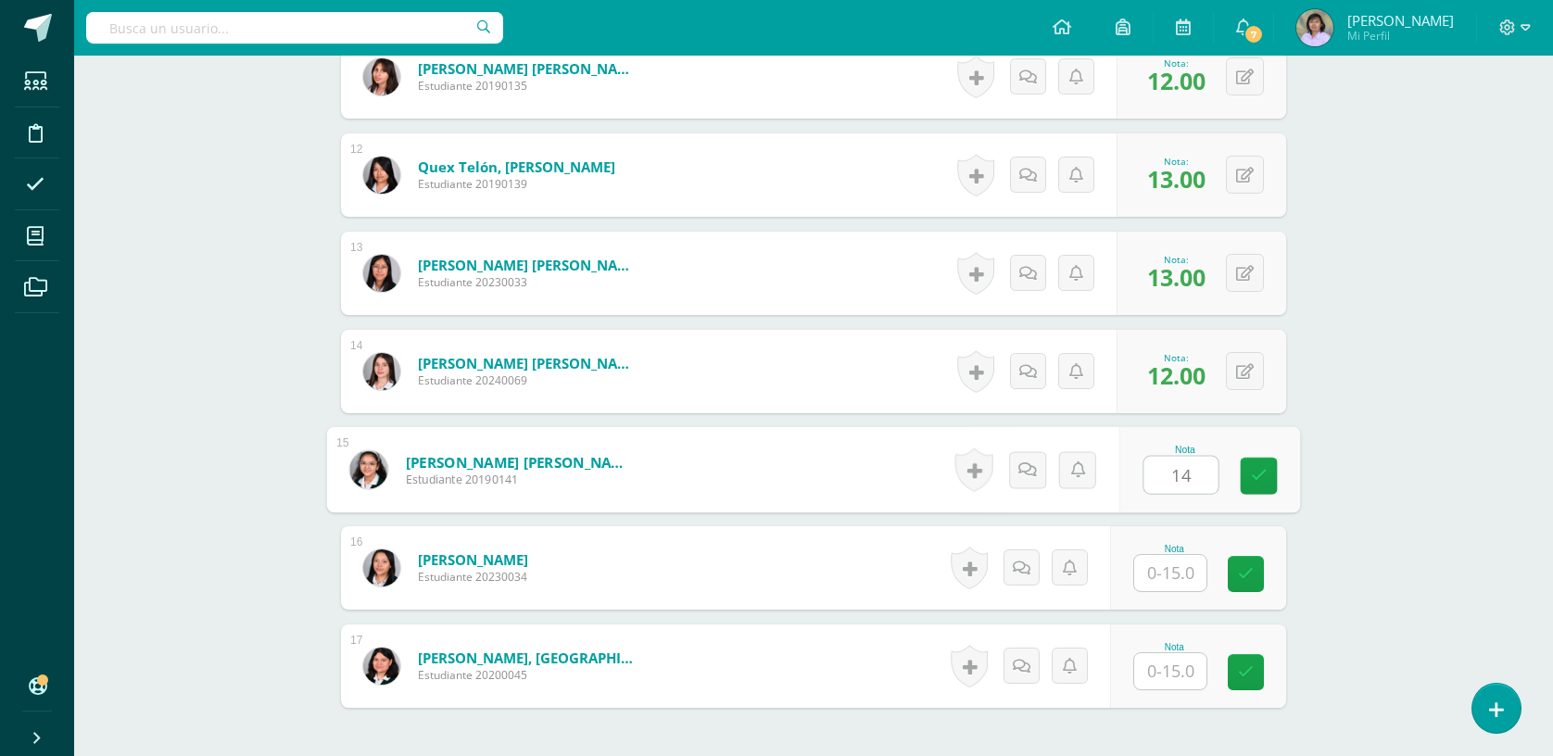
type input "14"
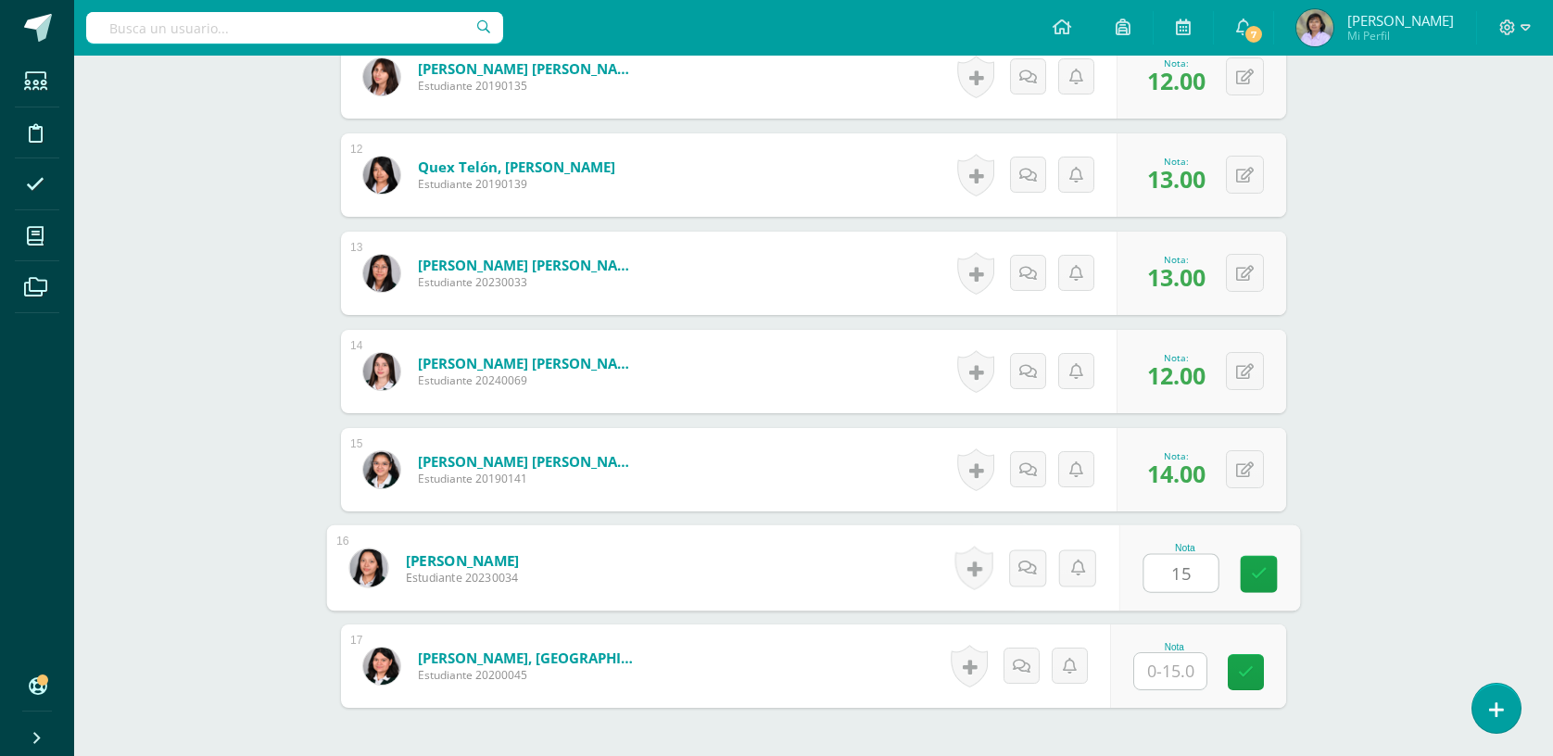
type input "15"
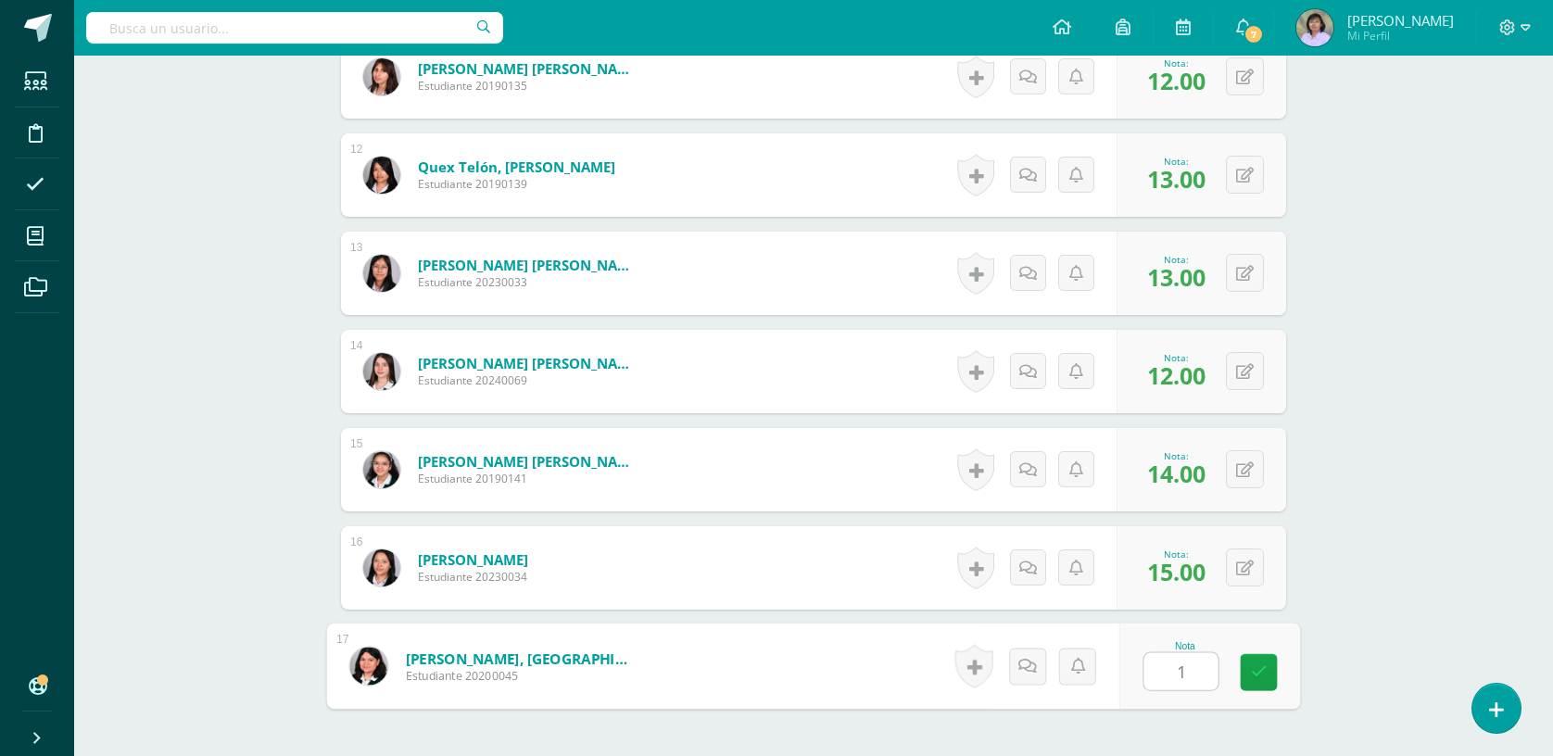
type input "14"
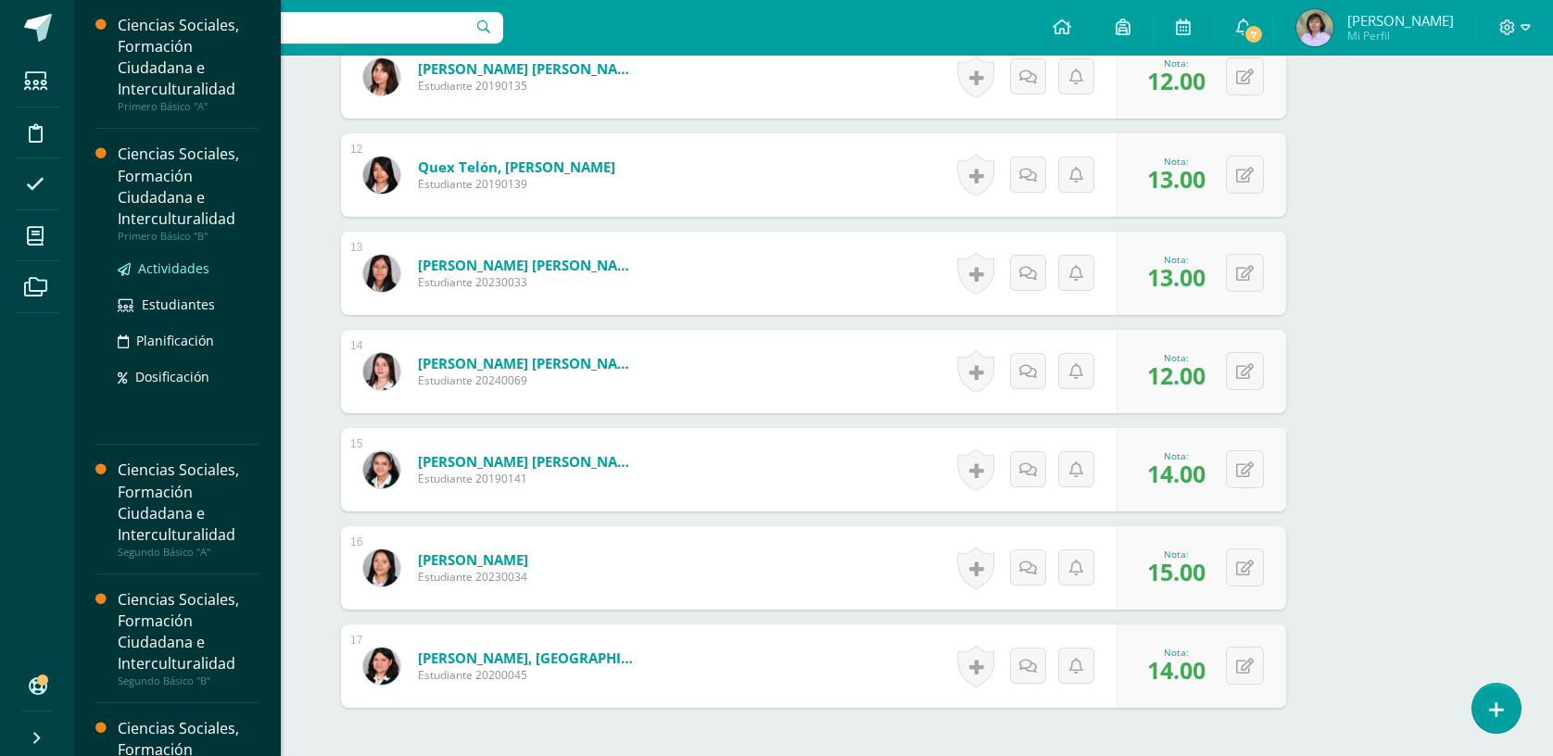
click at [153, 269] on span "Actividades" at bounding box center [173, 268] width 71 height 18
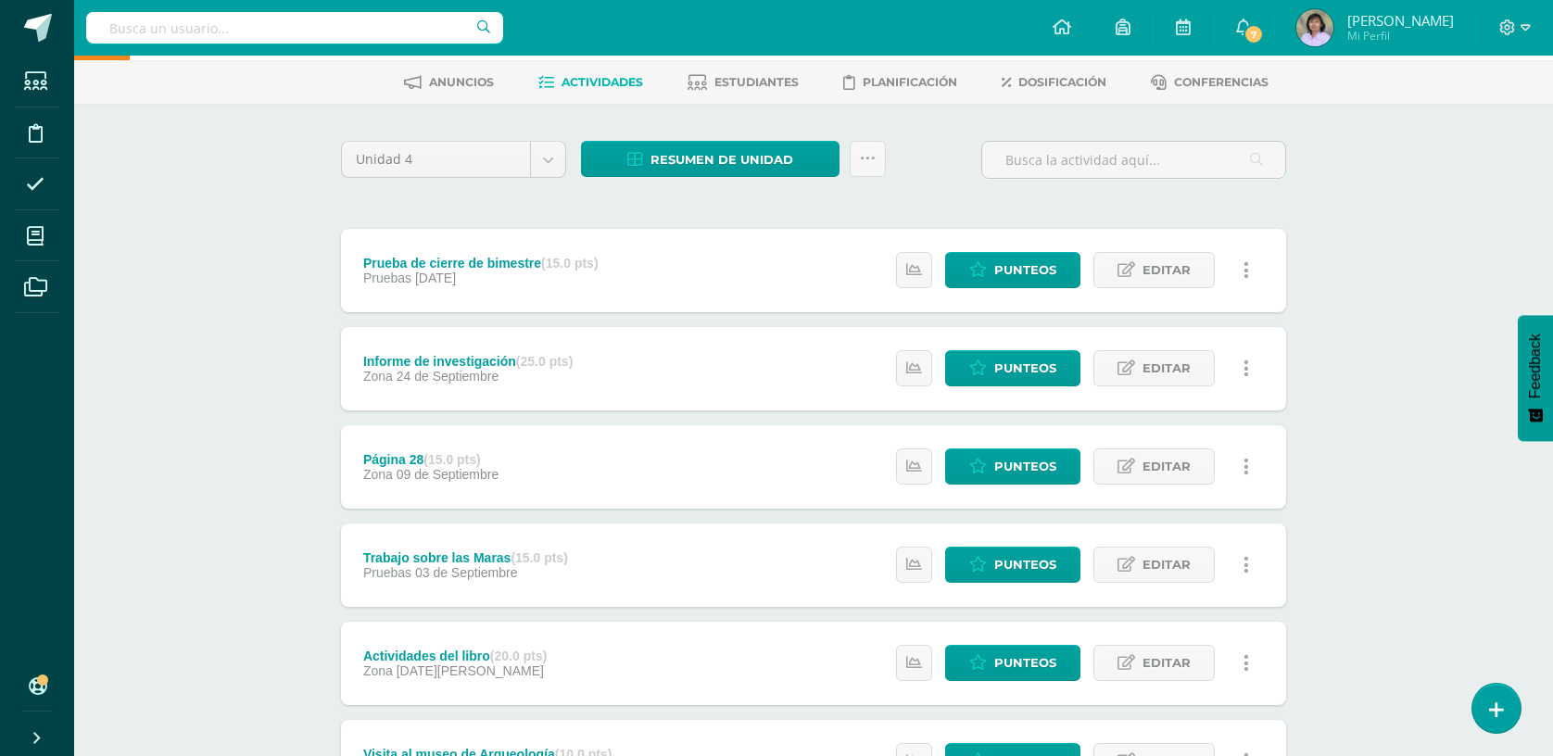
scroll to position [123, 0]
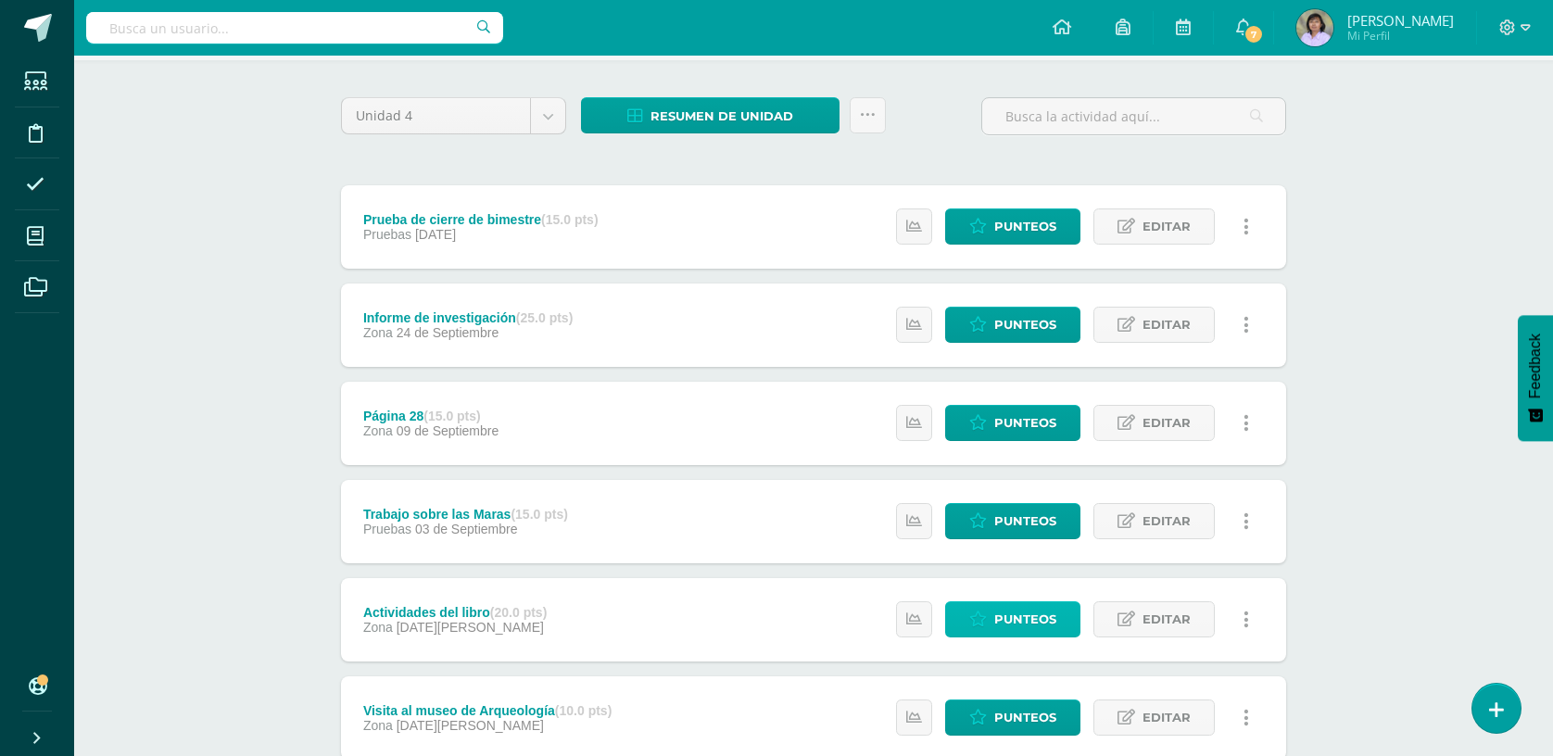
click at [1053, 624] on span "Punteos" at bounding box center [1025, 619] width 62 height 34
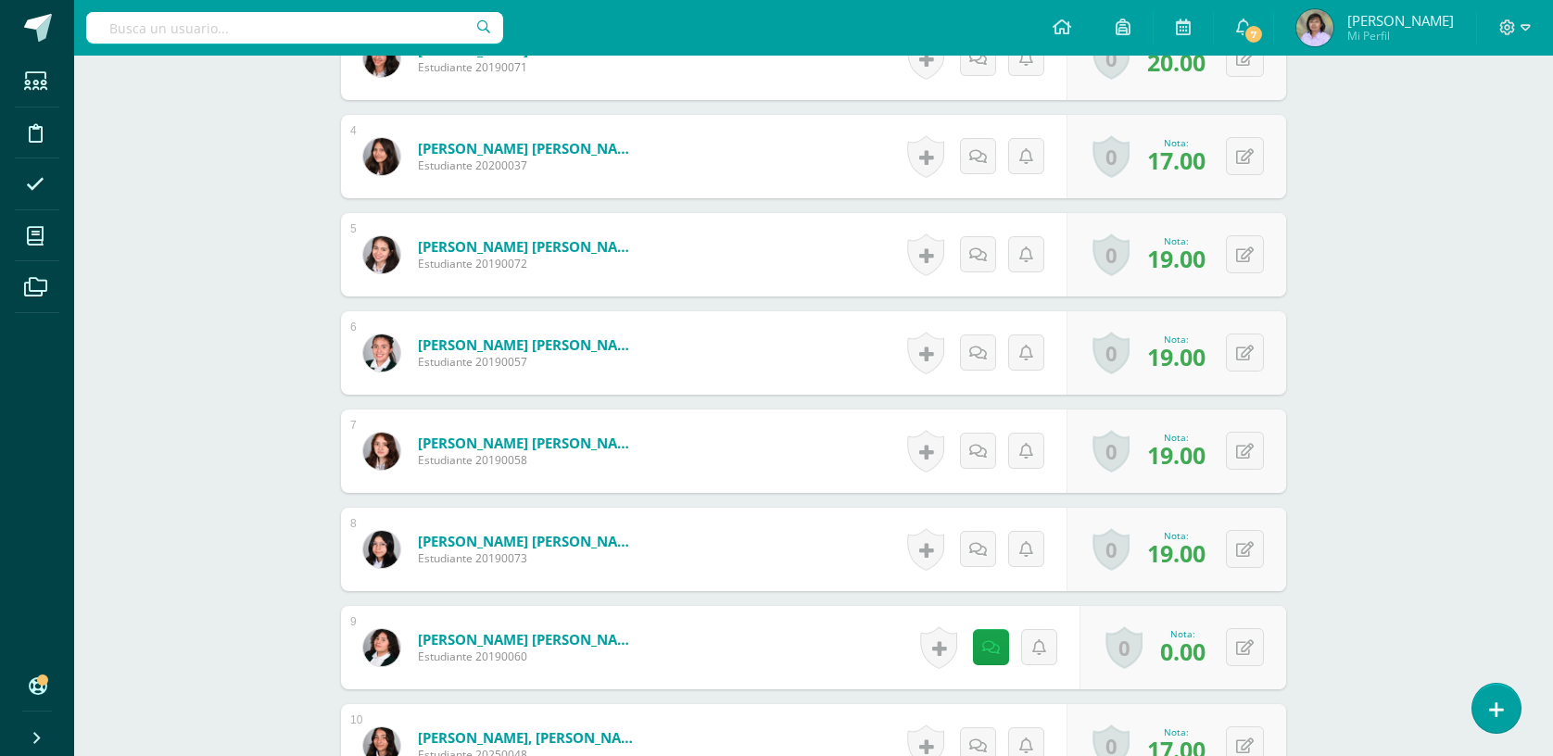
scroll to position [867, 0]
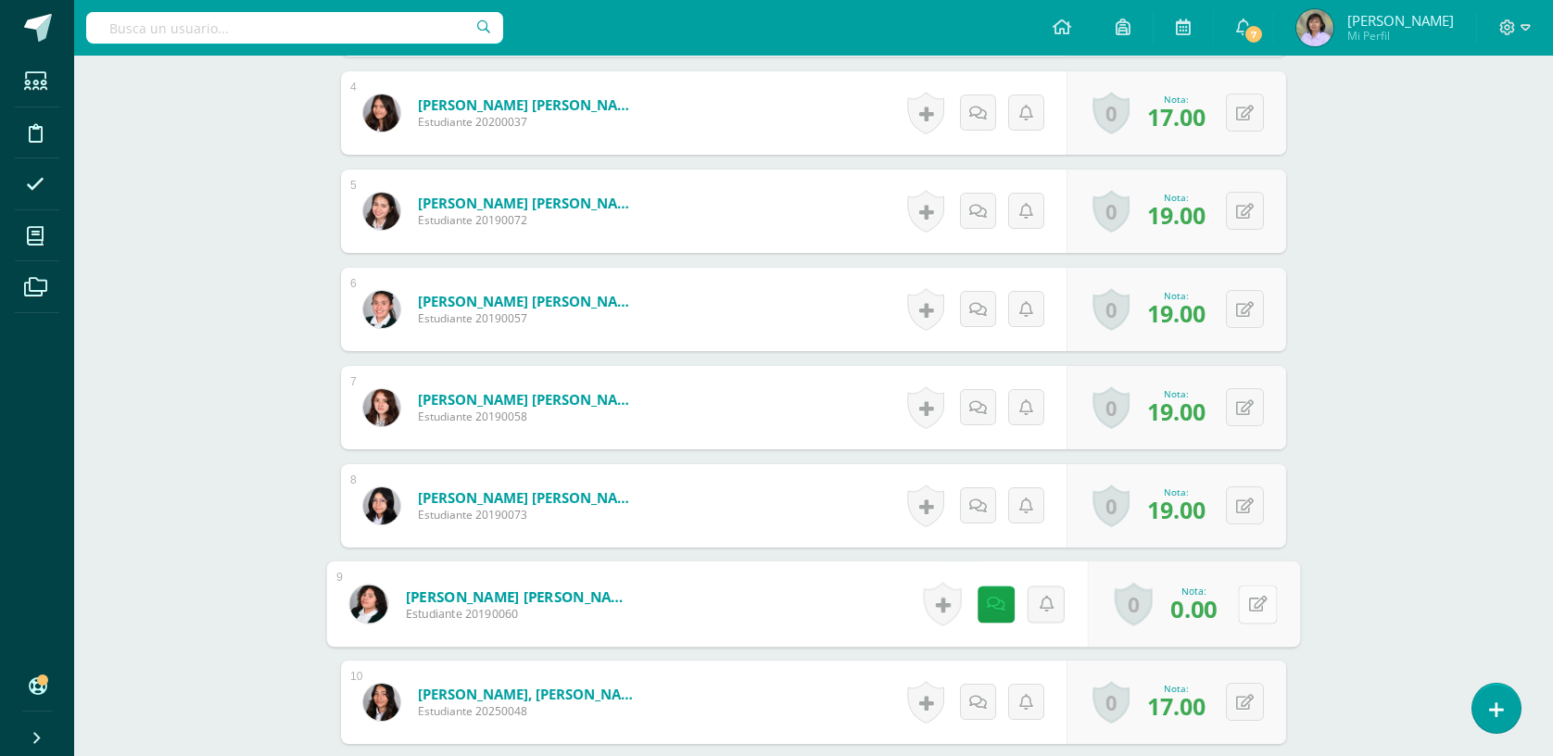
click at [1249, 605] on icon at bounding box center [1258, 604] width 19 height 16
type input "16"
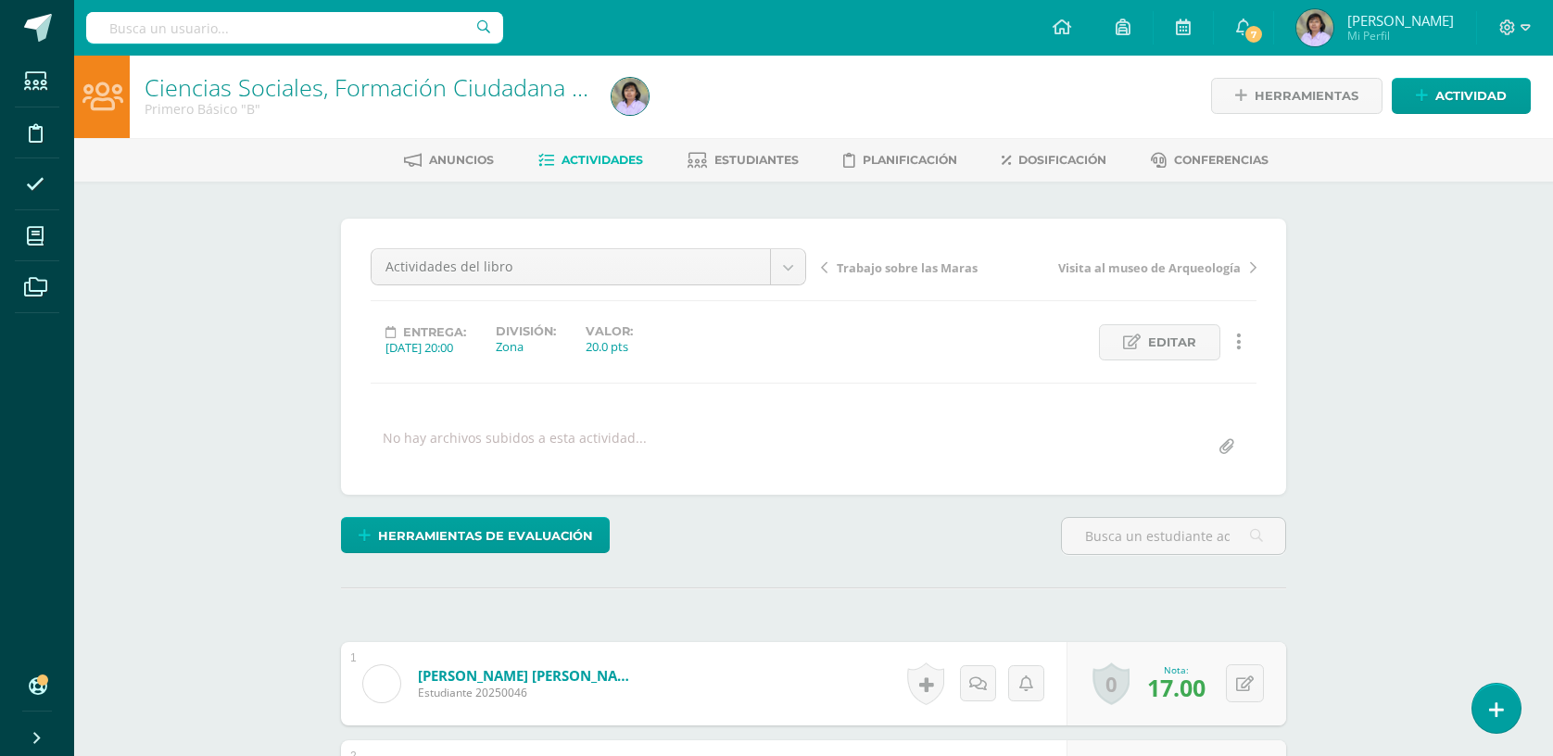
scroll to position [0, 0]
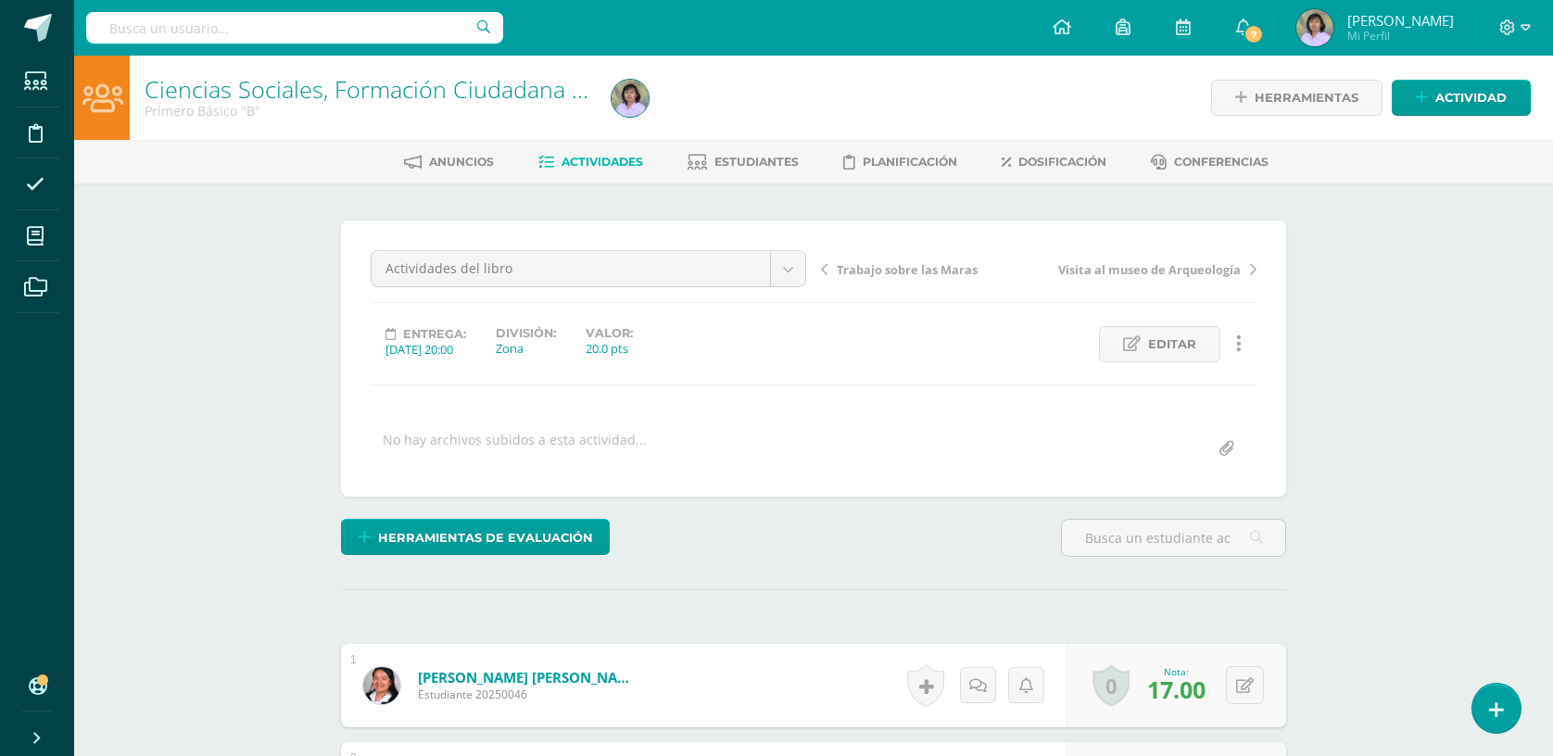
click at [615, 161] on span "Actividades" at bounding box center [603, 162] width 82 height 14
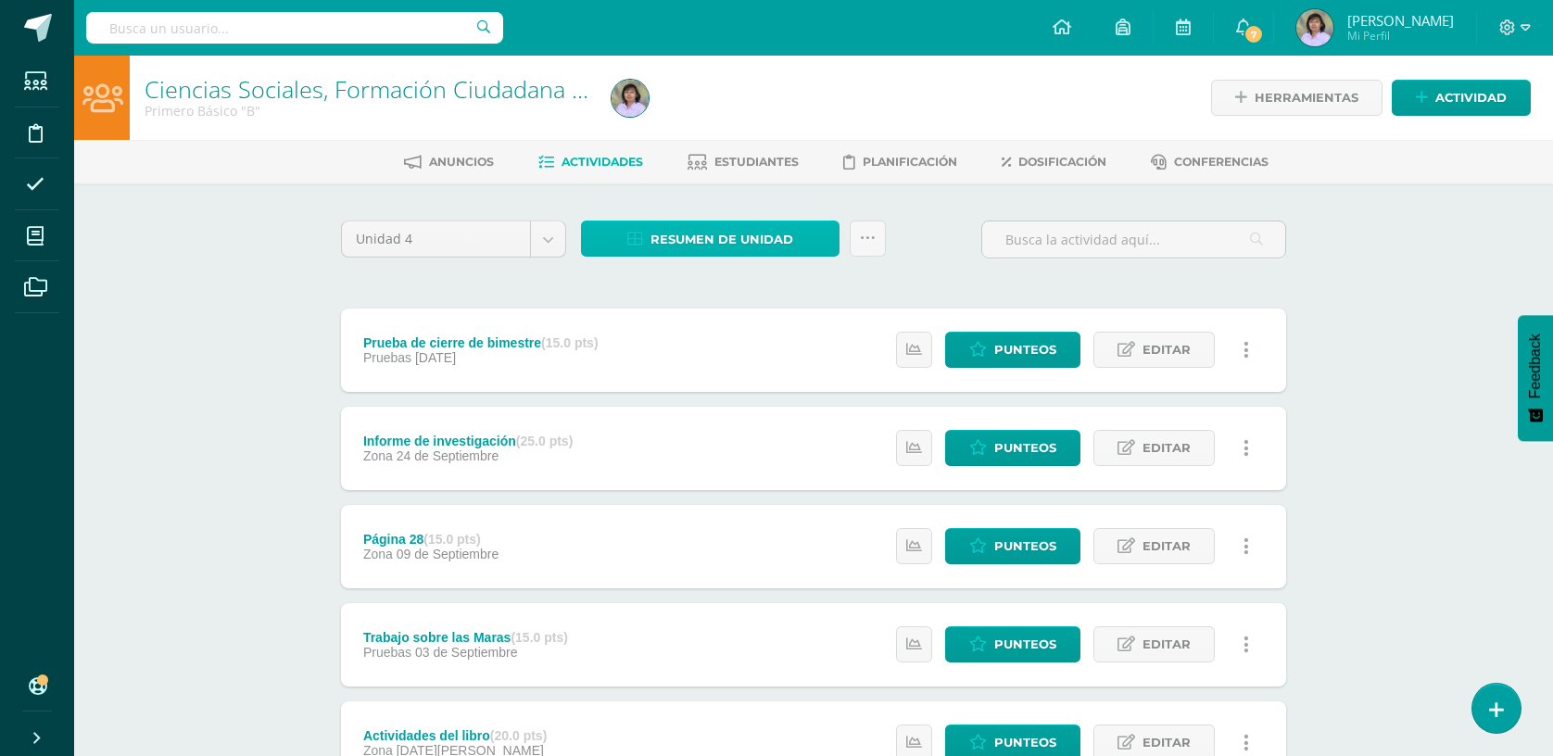
click at [720, 237] on span "Resumen de unidad" at bounding box center [722, 239] width 143 height 34
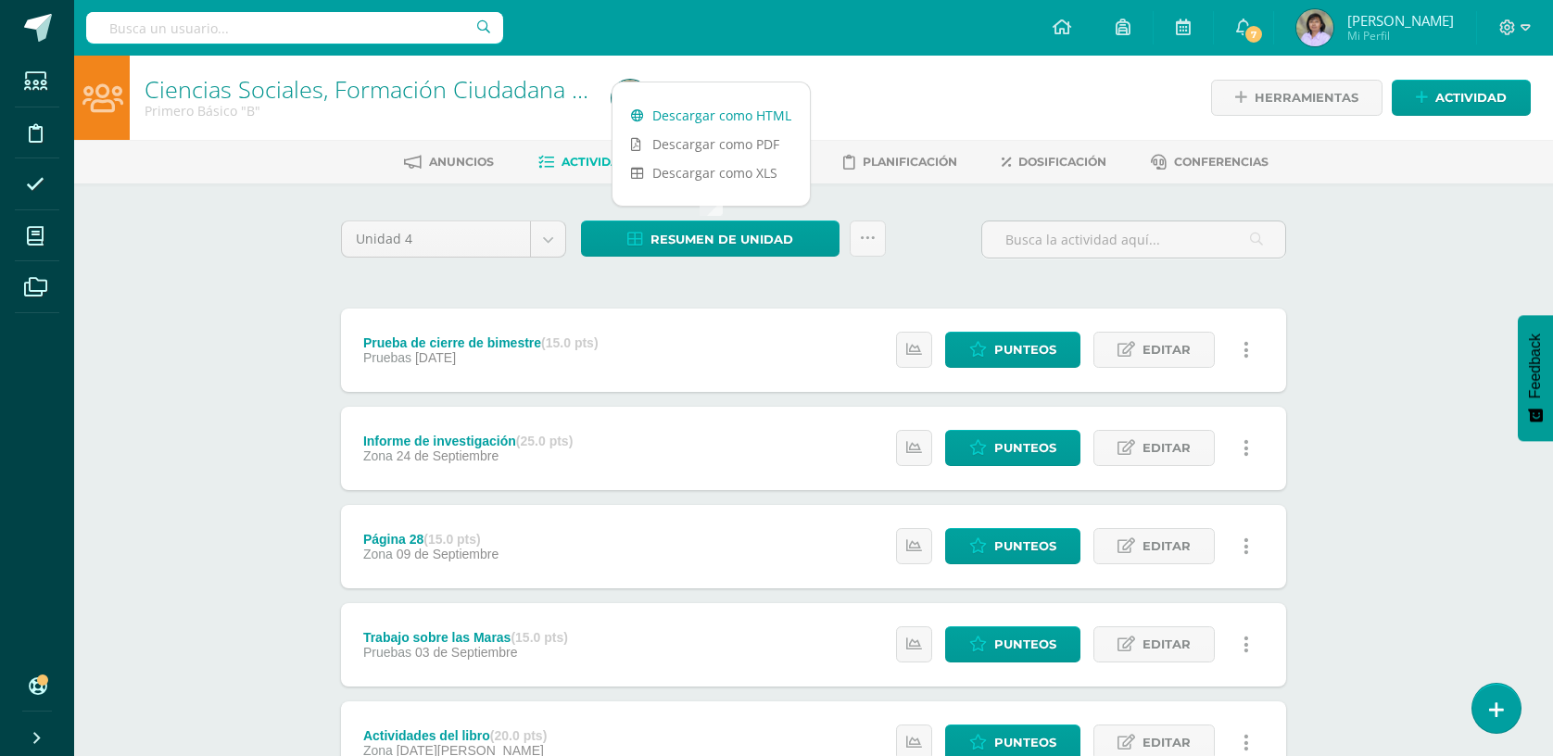
click at [715, 112] on link "Descargar como HTML" at bounding box center [711, 115] width 197 height 29
click at [161, 573] on div "Ciencias Sociales, Formación Ciudadana e Interculturalidad Primero Básico "B" H…" at bounding box center [813, 531] width 1479 height 951
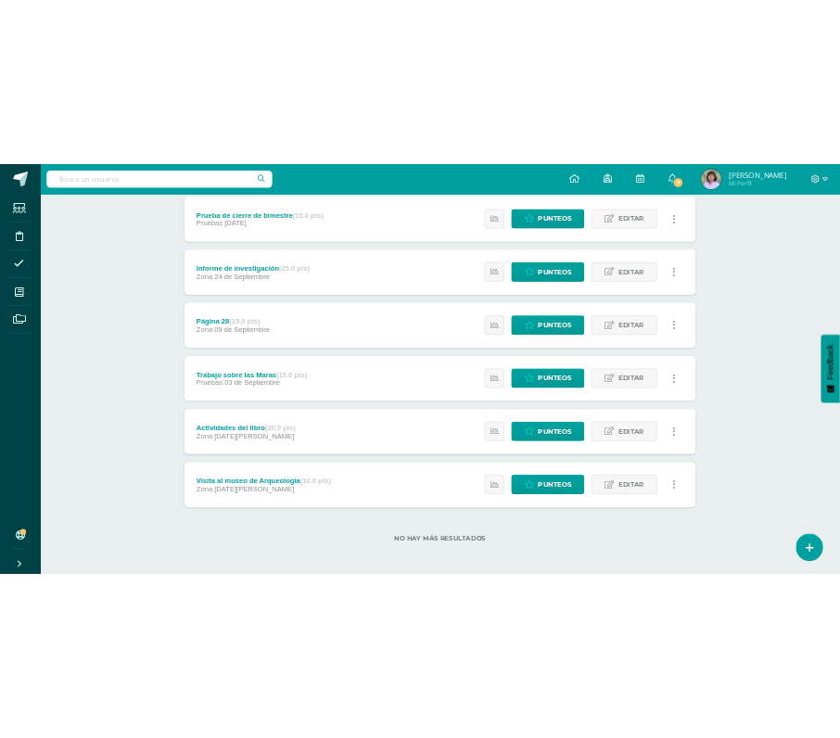
scroll to position [278, 0]
